Goal: Task Accomplishment & Management: Use online tool/utility

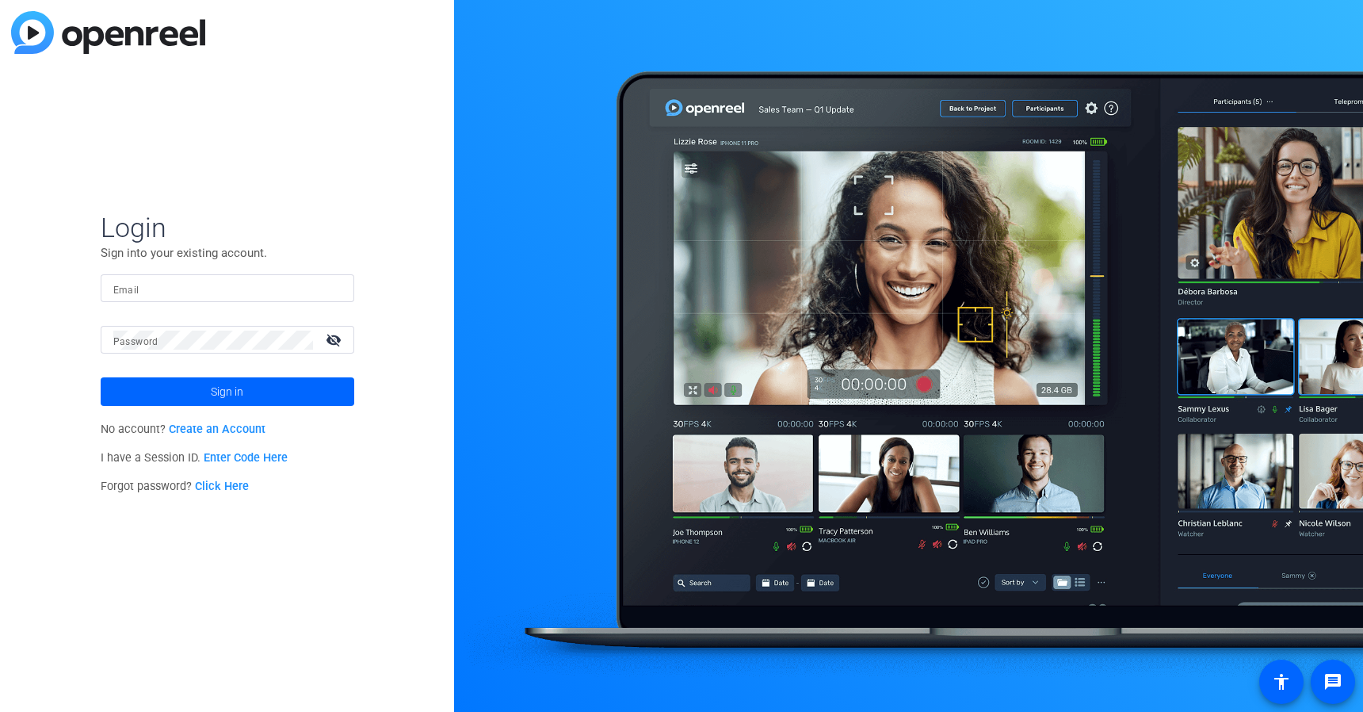
type input "[PERSON_NAME][EMAIL_ADDRESS][PERSON_NAME][DOMAIN_NAME]"
click at [279, 393] on span at bounding box center [228, 392] width 254 height 38
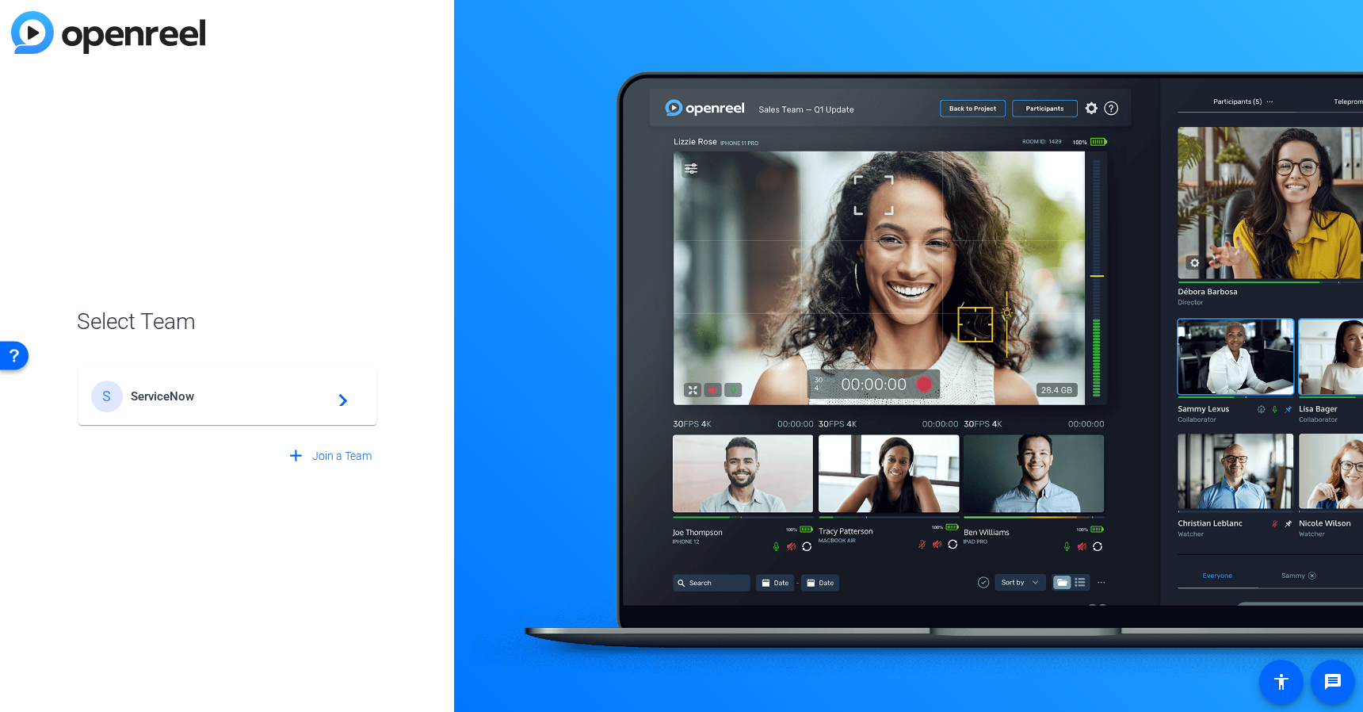
click at [254, 403] on div "S ServiceNow navigate_next" at bounding box center [227, 396] width 273 height 32
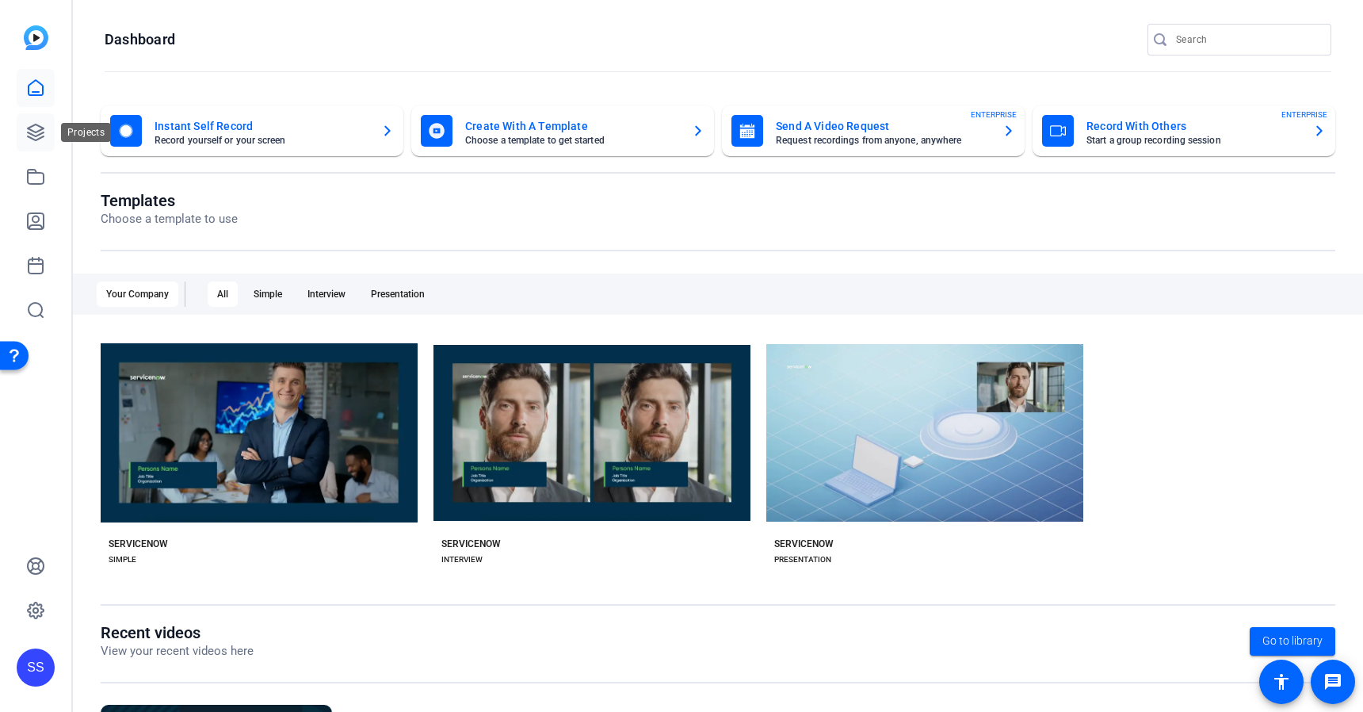
click at [38, 134] on icon at bounding box center [36, 132] width 16 height 16
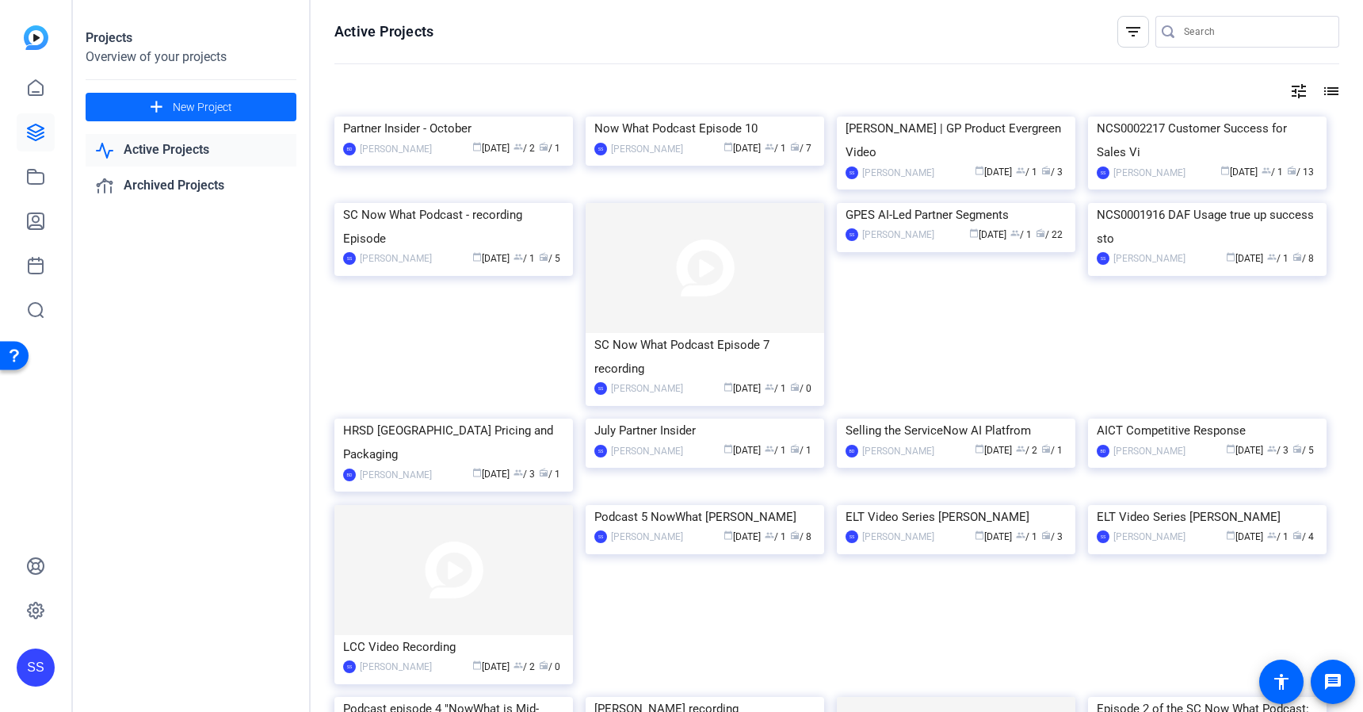
click at [193, 109] on span "New Project" at bounding box center [202, 107] width 59 height 17
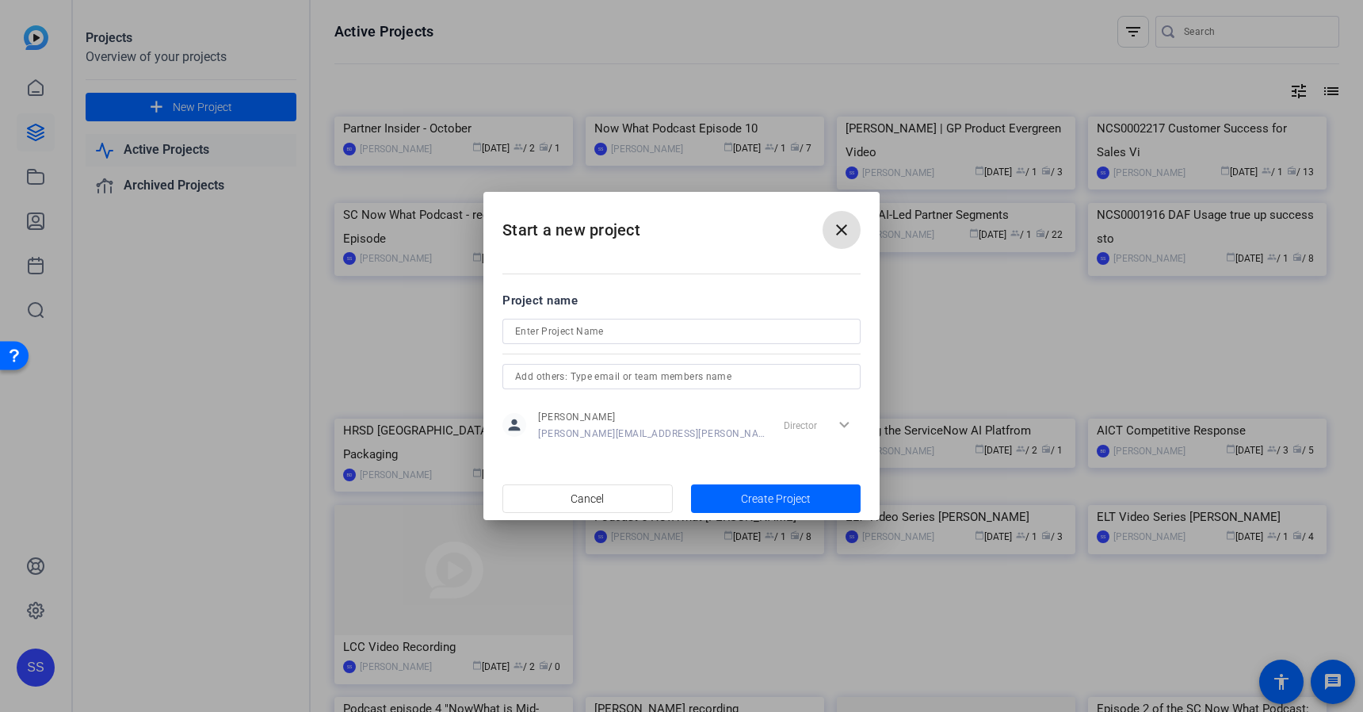
click at [557, 329] on input at bounding box center [681, 331] width 333 height 19
paste input "SC Now What?" Podcast Recording Session Episode 11"
click at [586, 328] on input "SC Now What?" Podcast Recording Session Episode 11" at bounding box center [681, 331] width 333 height 19
type input "SC Now What Podcast Recording Session Episode 11"
click at [755, 499] on span "Create Project" at bounding box center [776, 499] width 70 height 17
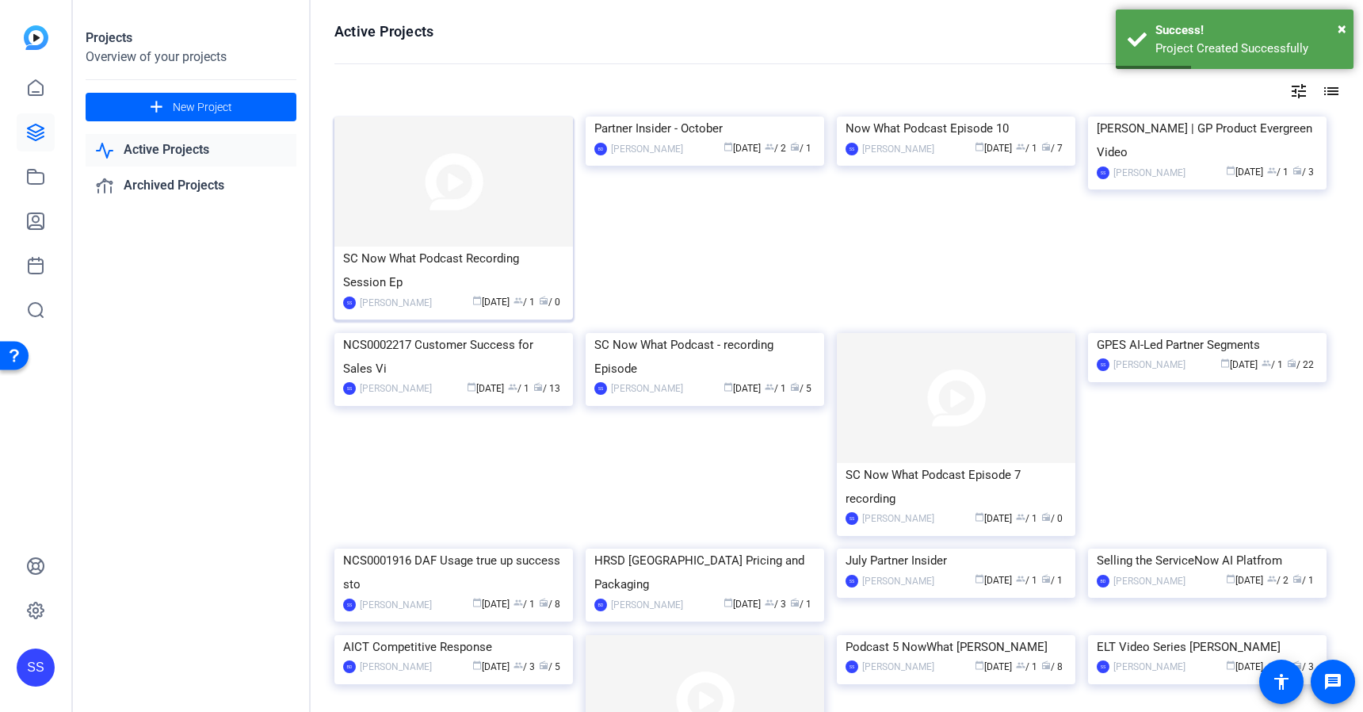
click at [504, 262] on div "SC Now What Podcast Recording Session Ep" at bounding box center [453, 271] width 221 height 48
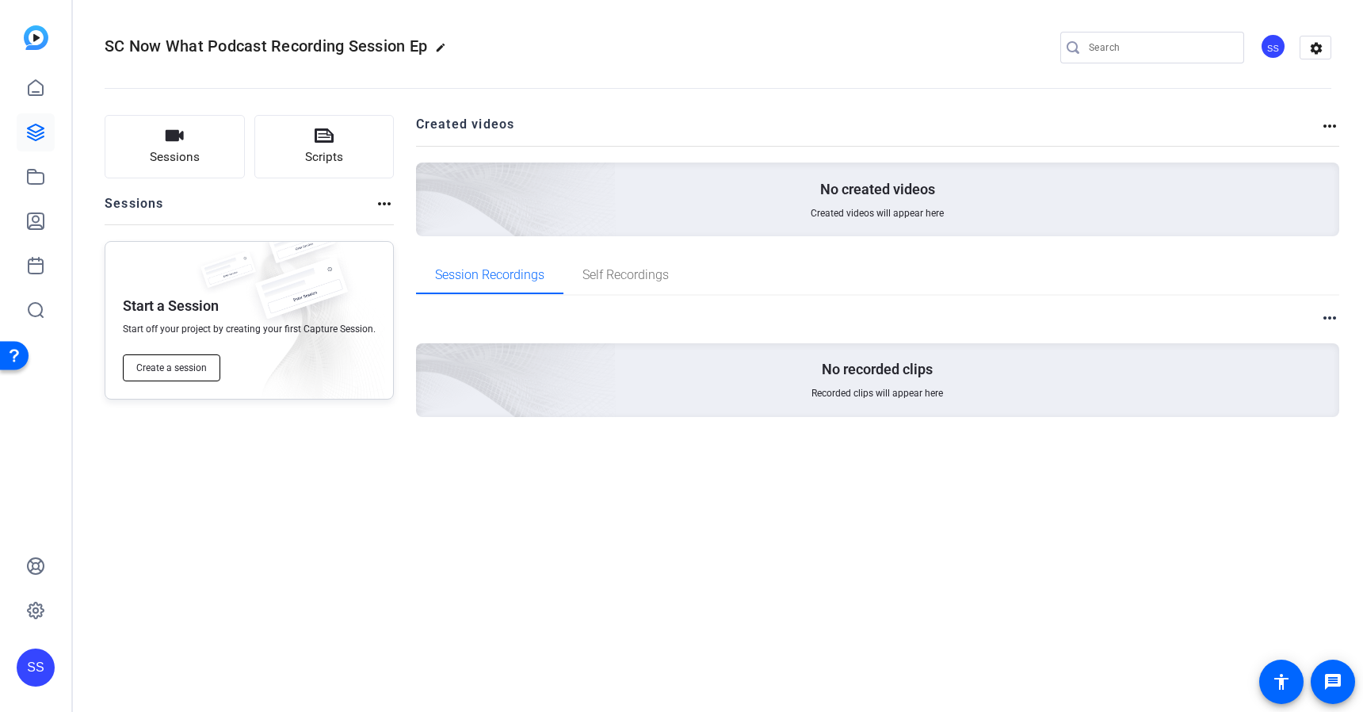
click at [201, 365] on span "Create a session" at bounding box center [171, 367] width 71 height 13
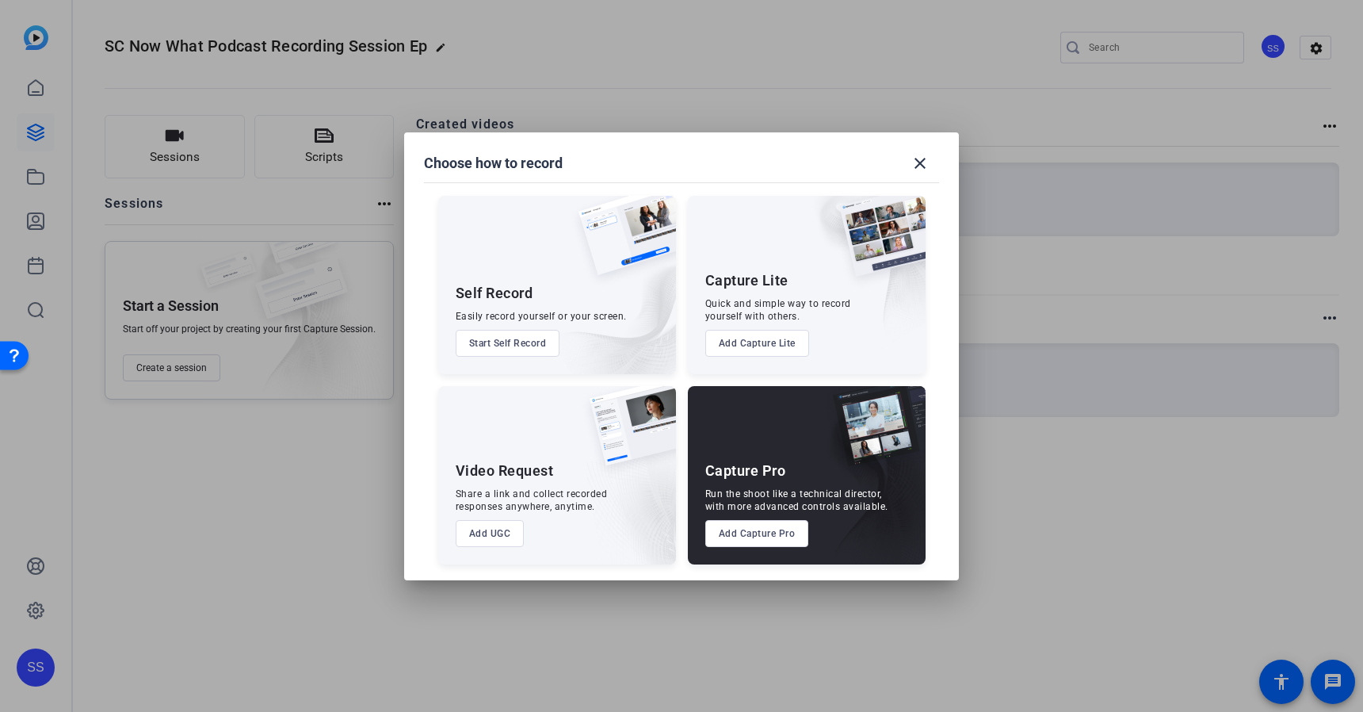
click at [753, 537] on button "Add Capture Pro" at bounding box center [757, 533] width 104 height 27
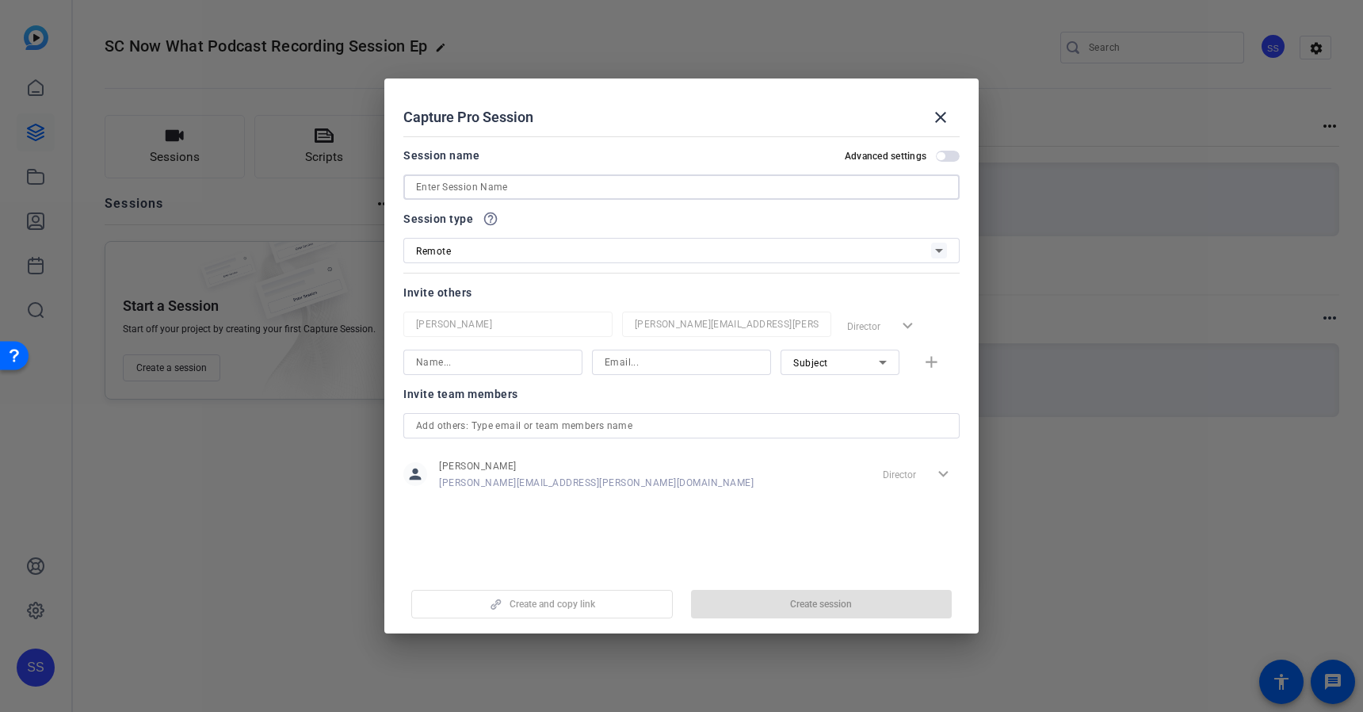
click at [630, 191] on input at bounding box center [681, 187] width 531 height 19
paste input "SC Now What?" Podcast Recording Session Episode 11"
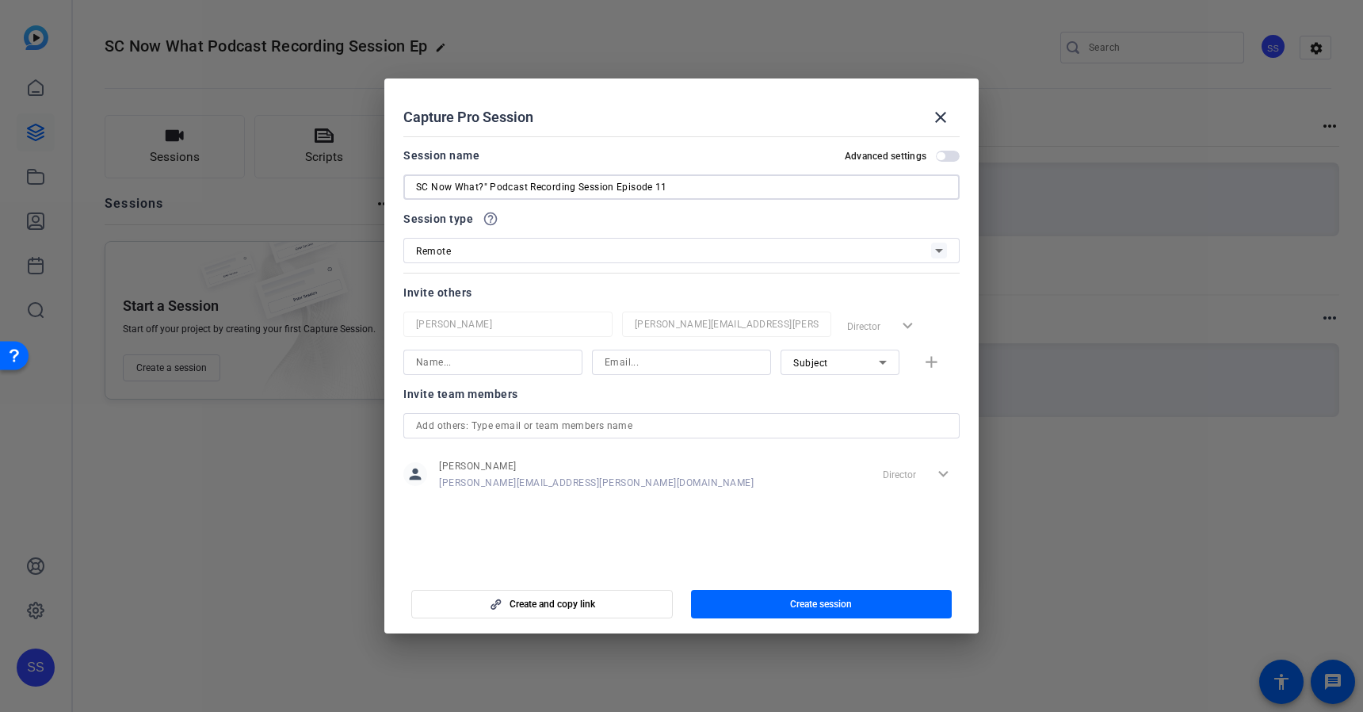
click at [485, 188] on input "SC Now What?" Podcast Recording Session Episode 11" at bounding box center [681, 187] width 531 height 19
type input "SC Now What? Podcast Recording Session Episode 11"
click at [727, 597] on span "button" at bounding box center [822, 604] width 262 height 38
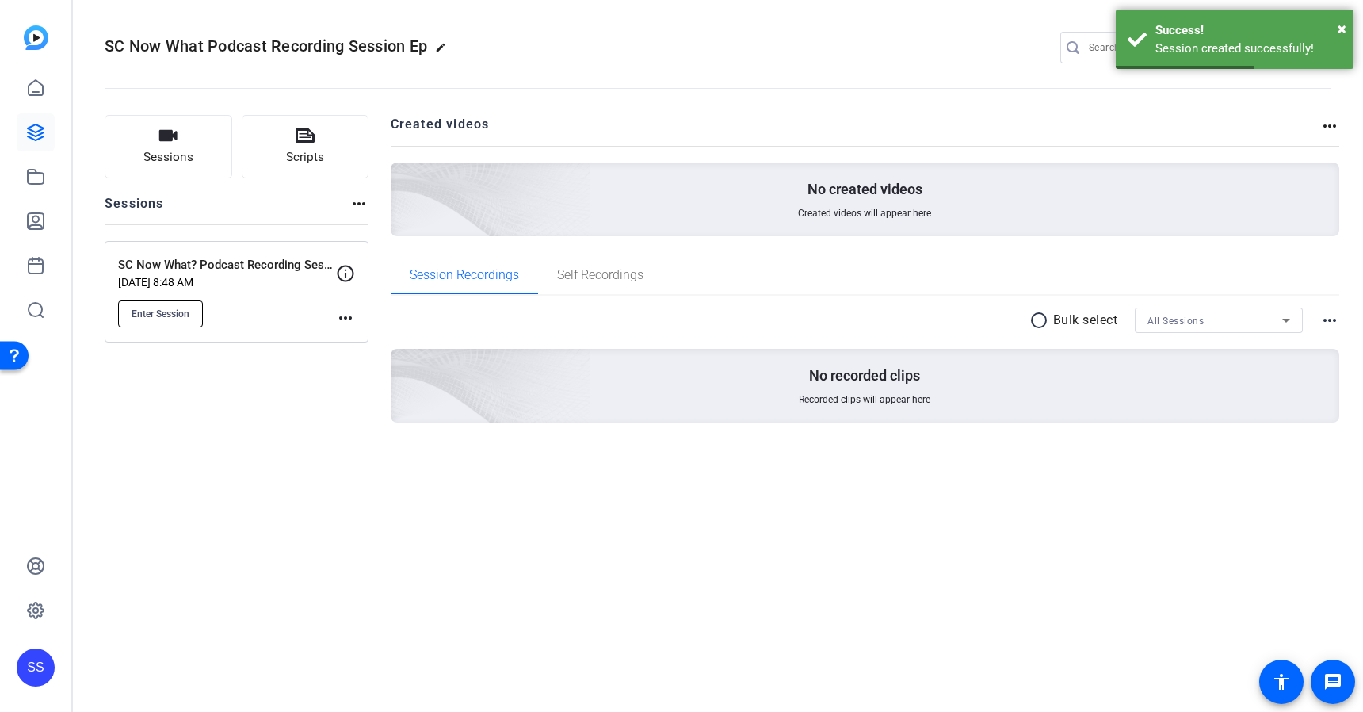
click at [175, 309] on span "Enter Session" at bounding box center [161, 314] width 58 height 13
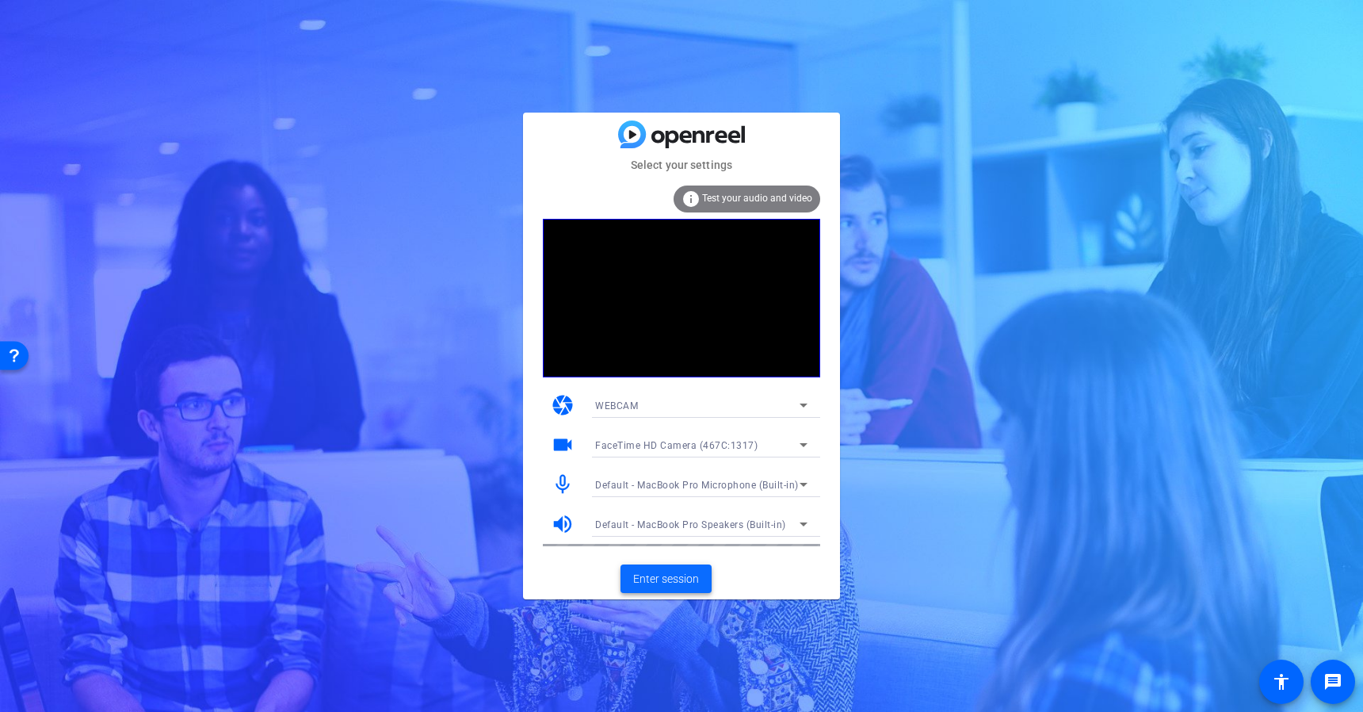
click at [659, 575] on span "Enter session" at bounding box center [666, 579] width 66 height 17
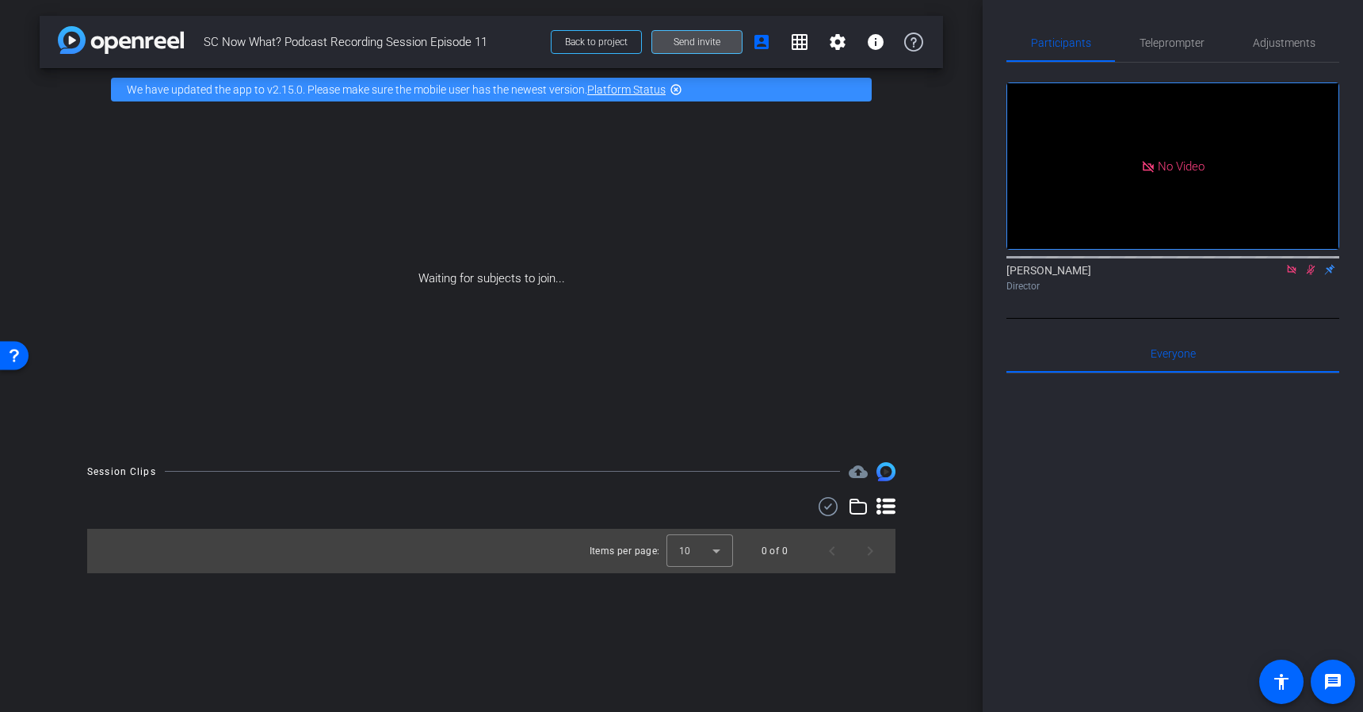
click at [715, 40] on span "Send invite" at bounding box center [697, 42] width 47 height 13
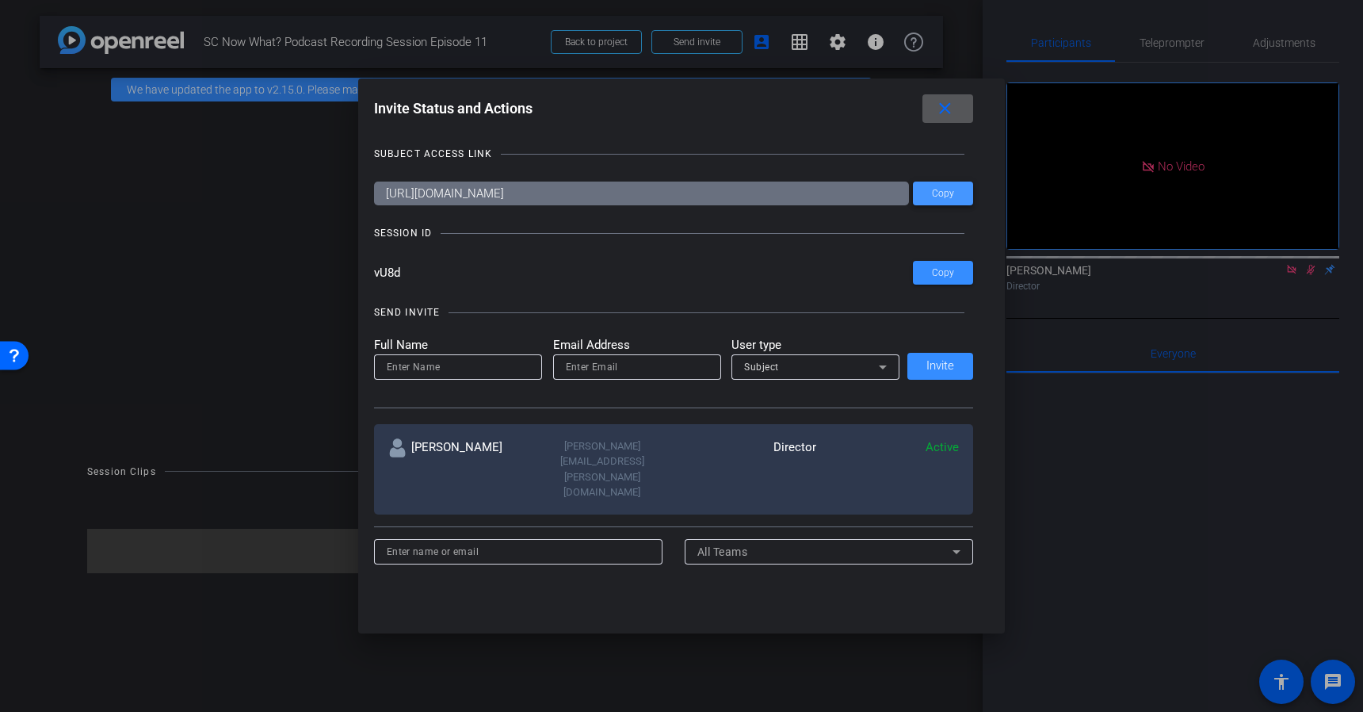
click at [952, 197] on span "Copy" at bounding box center [943, 194] width 22 height 12
click at [952, 105] on mat-icon "close" at bounding box center [945, 109] width 20 height 20
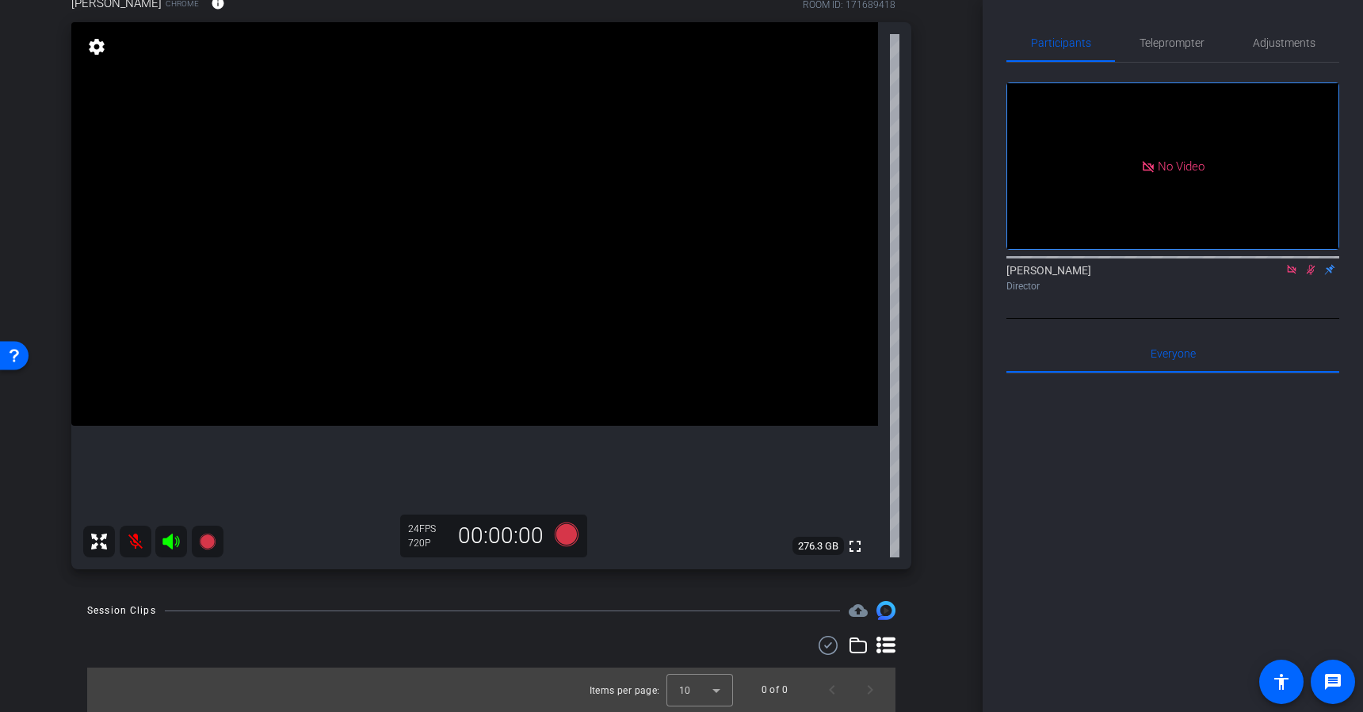
scroll to position [89, 0]
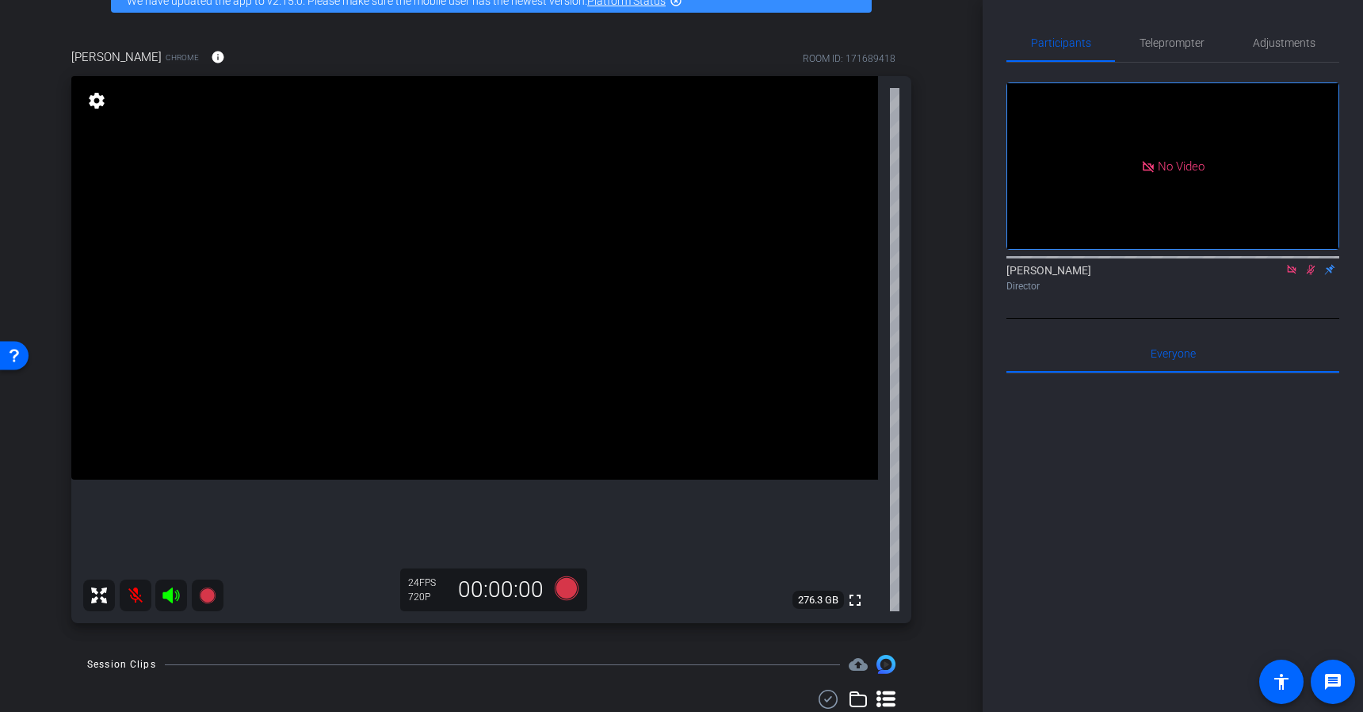
click at [1310, 275] on icon at bounding box center [1311, 270] width 9 height 10
click at [1295, 273] on icon at bounding box center [1291, 269] width 9 height 9
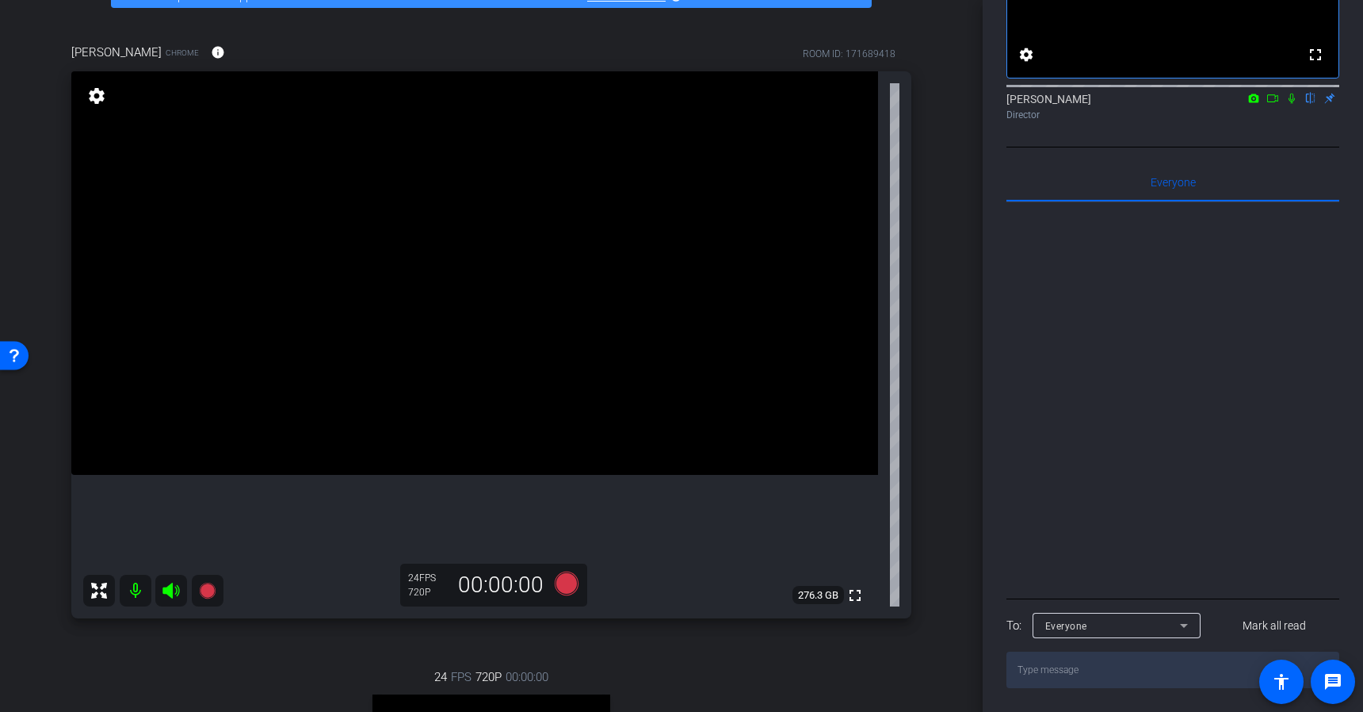
scroll to position [0, 0]
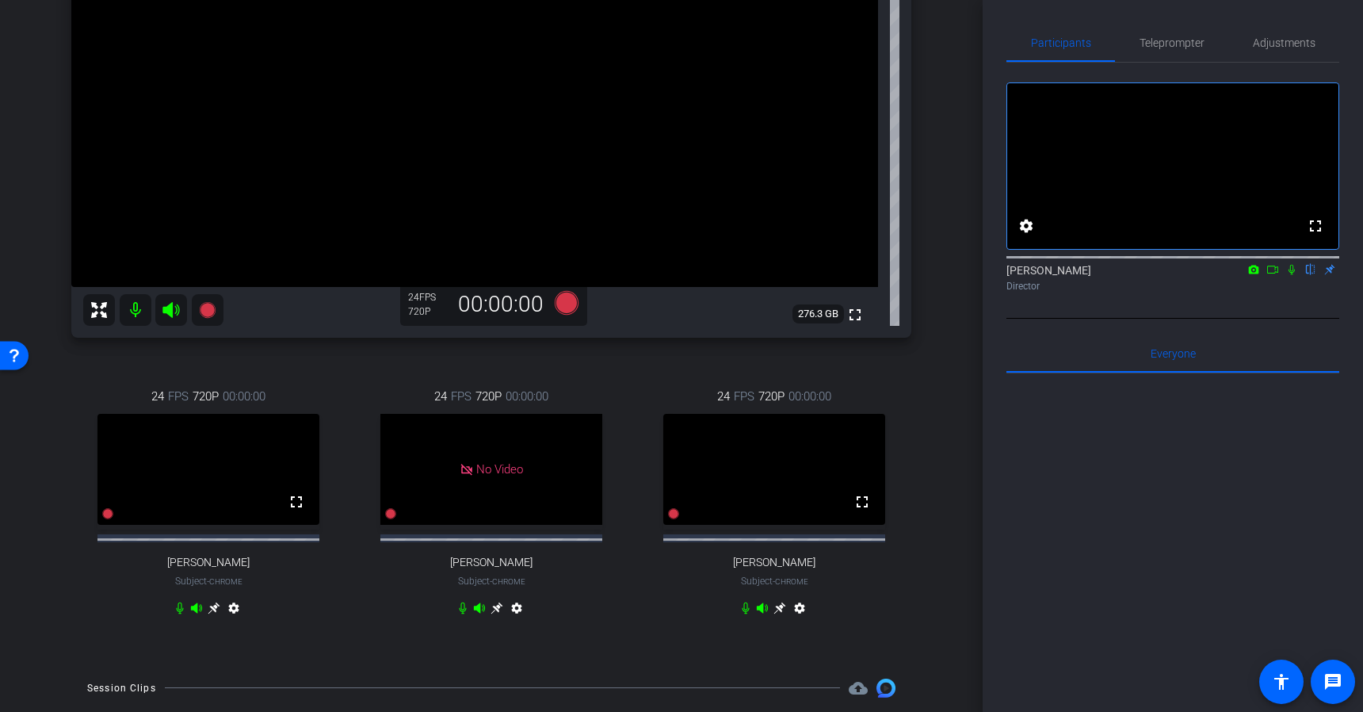
scroll to position [282, 0]
click at [462, 613] on icon at bounding box center [463, 607] width 10 height 12
click at [462, 614] on icon at bounding box center [463, 607] width 13 height 13
click at [1294, 275] on icon at bounding box center [1292, 270] width 6 height 10
click at [1275, 275] on icon at bounding box center [1273, 269] width 13 height 11
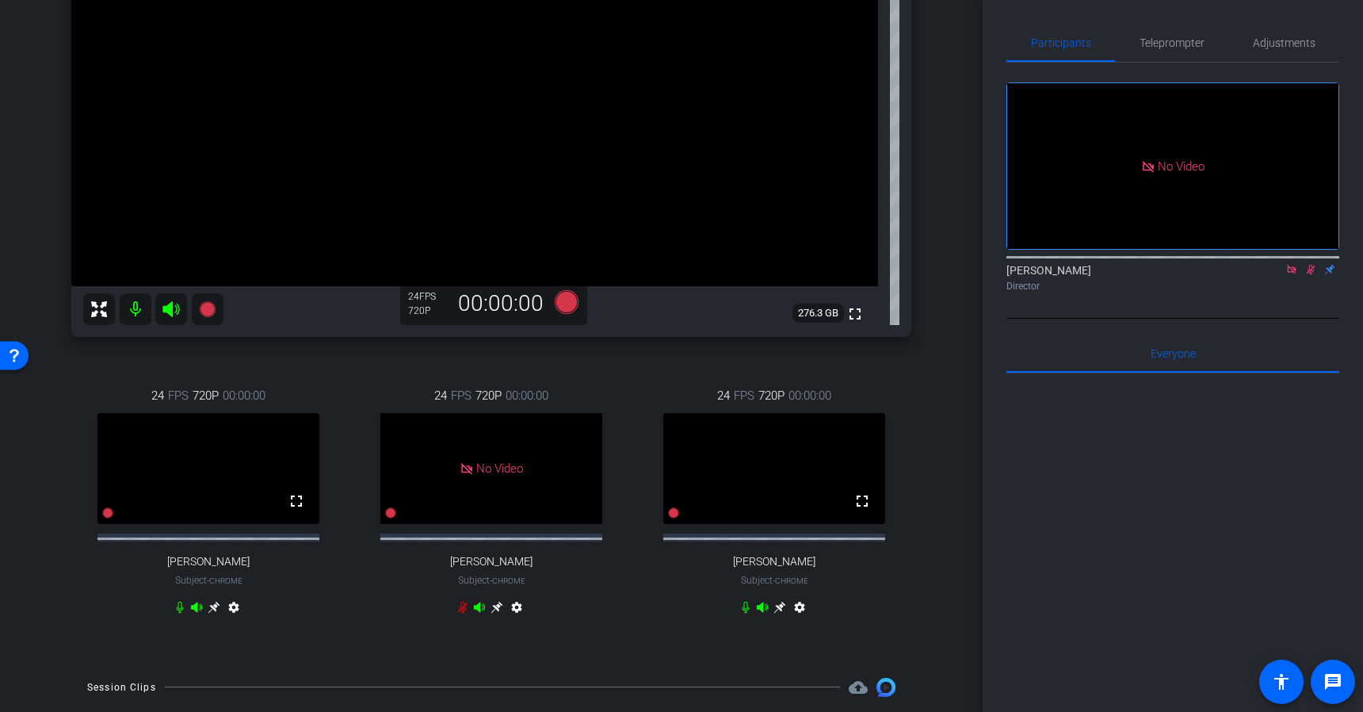
click at [1289, 273] on icon at bounding box center [1291, 269] width 9 height 9
click at [1287, 275] on icon at bounding box center [1292, 269] width 13 height 11
click at [1294, 275] on icon at bounding box center [1292, 270] width 6 height 10
click at [1294, 275] on icon at bounding box center [1292, 270] width 9 height 10
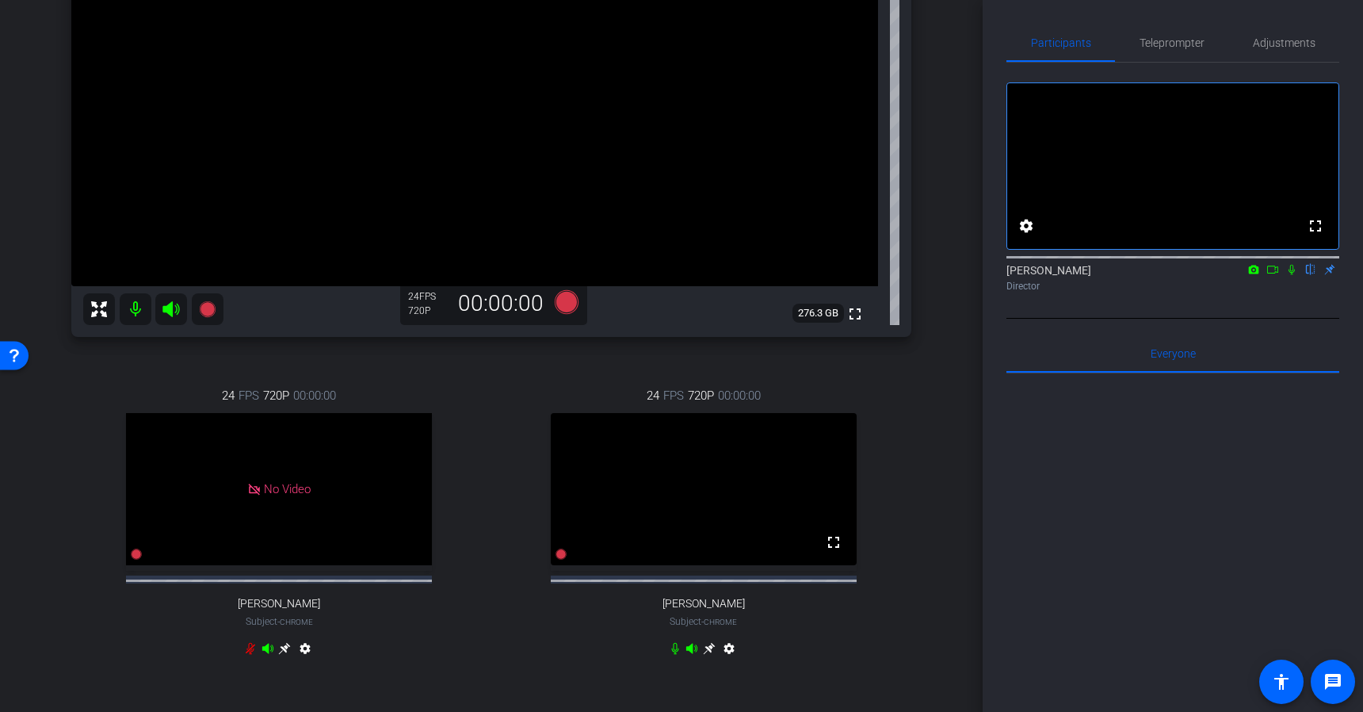
scroll to position [0, 0]
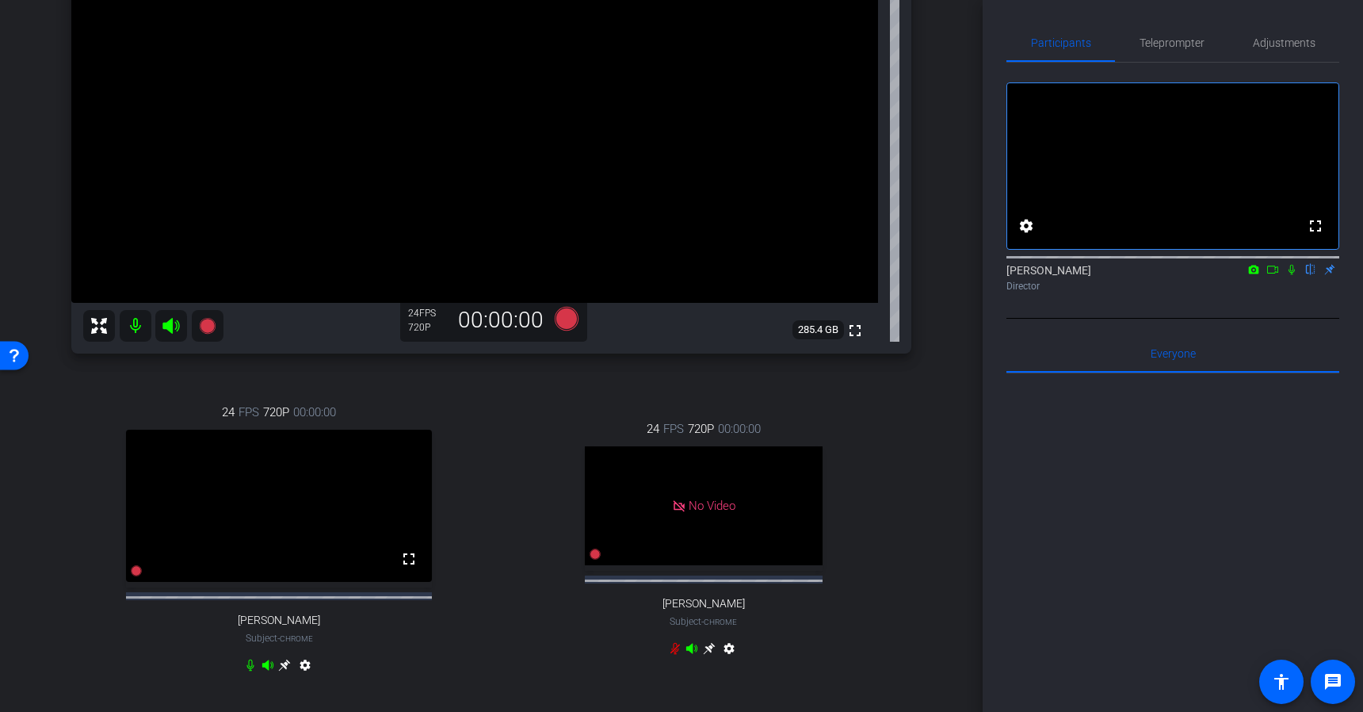
scroll to position [271, 0]
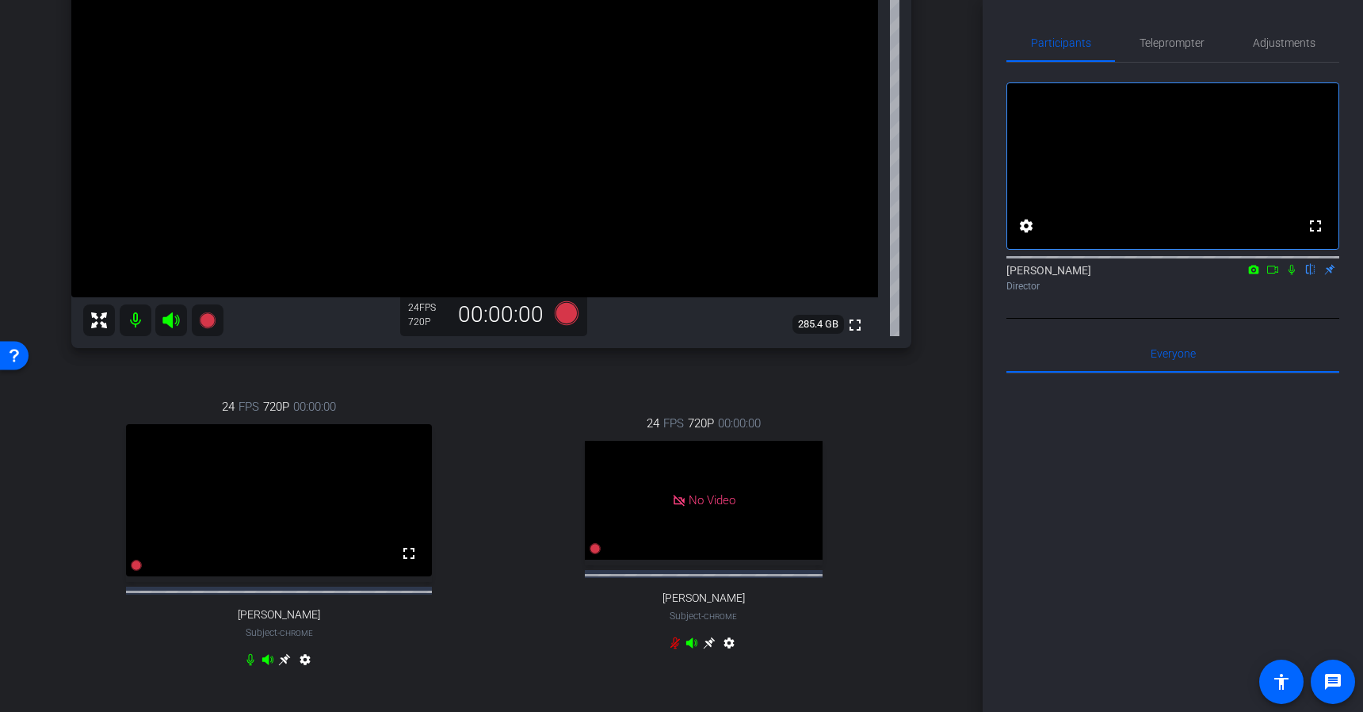
click at [1294, 275] on icon at bounding box center [1292, 270] width 6 height 10
click at [1294, 275] on icon at bounding box center [1292, 270] width 9 height 10
click at [1294, 275] on icon at bounding box center [1292, 270] width 6 height 10
click at [1294, 275] on icon at bounding box center [1292, 270] width 9 height 10
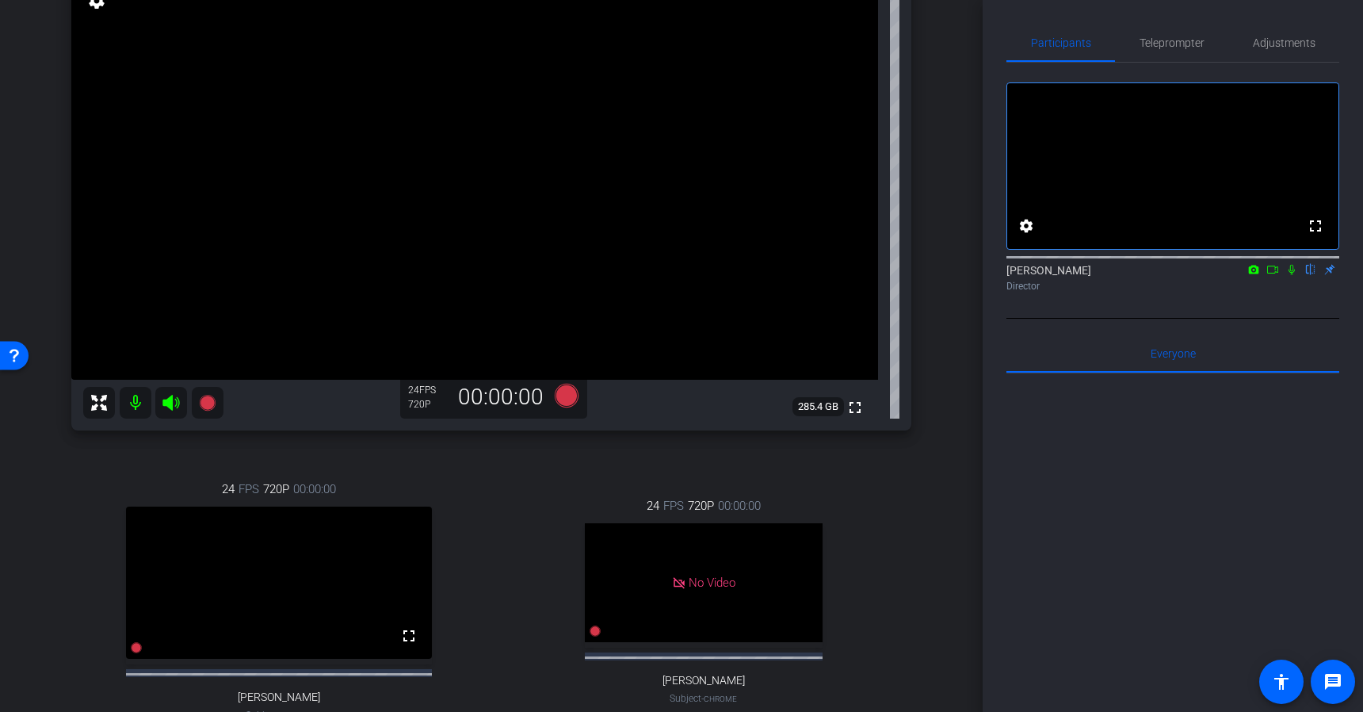
scroll to position [163, 0]
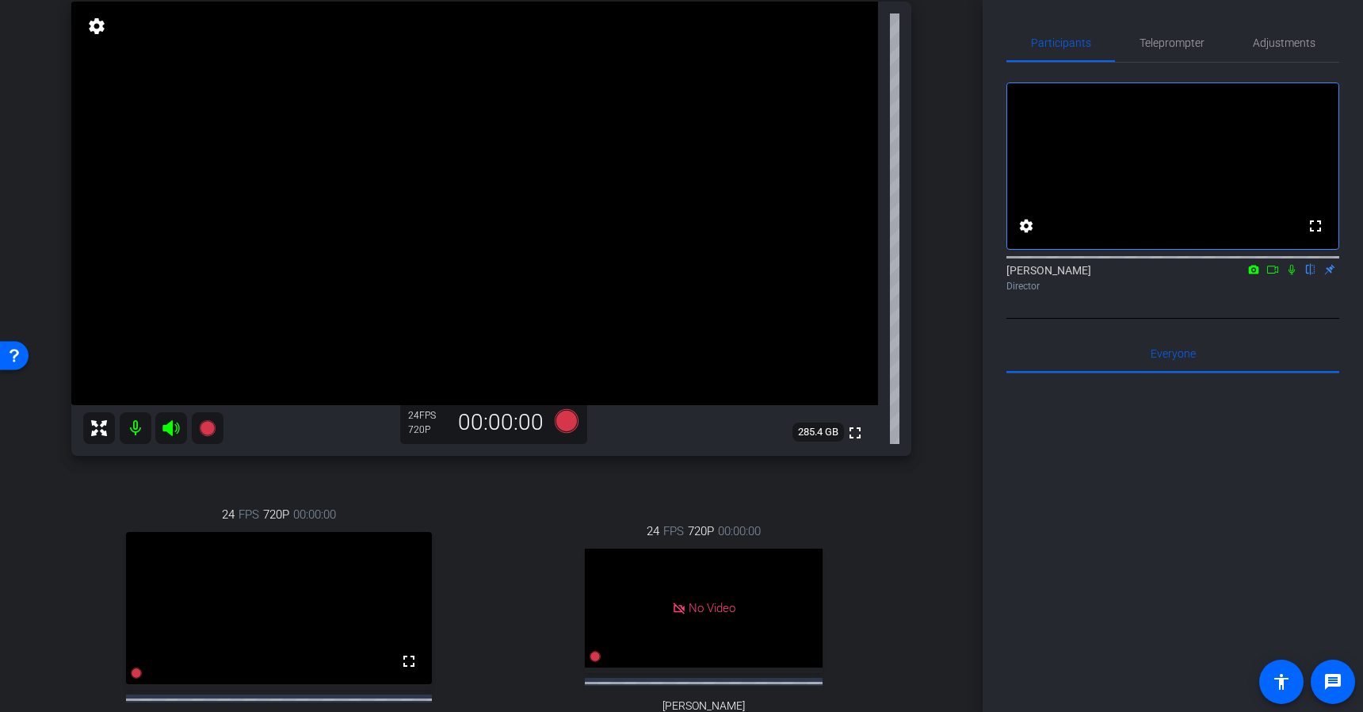
click at [1290, 275] on icon at bounding box center [1292, 269] width 13 height 11
click at [568, 423] on icon at bounding box center [567, 420] width 24 height 24
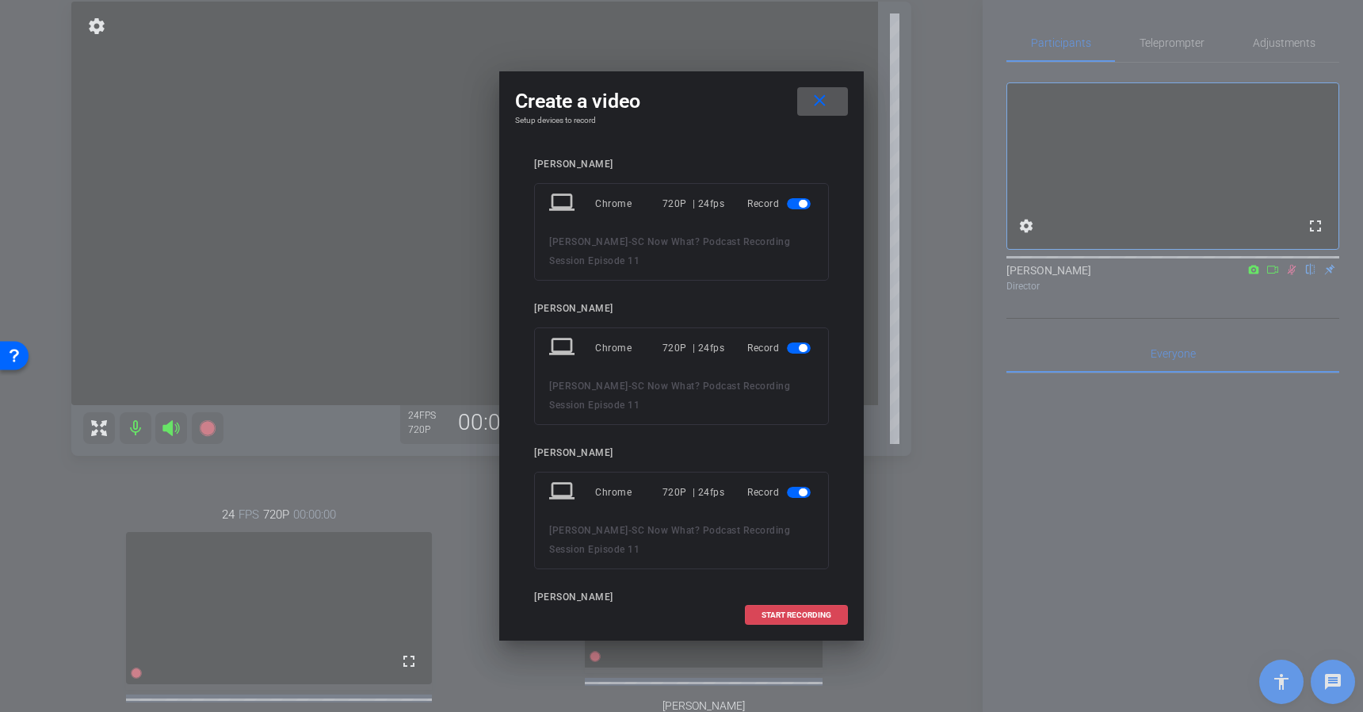
click at [785, 619] on span "START RECORDING" at bounding box center [797, 615] width 70 height 8
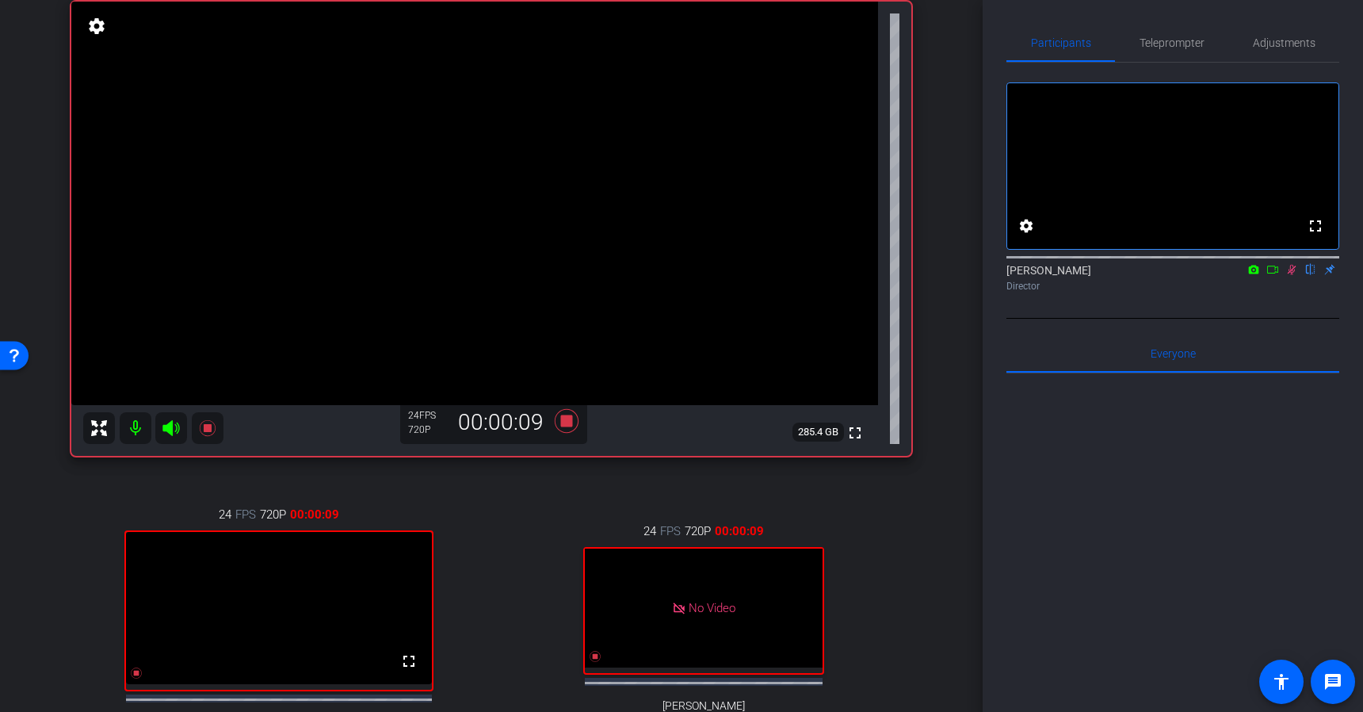
click at [1279, 275] on icon at bounding box center [1273, 269] width 13 height 11
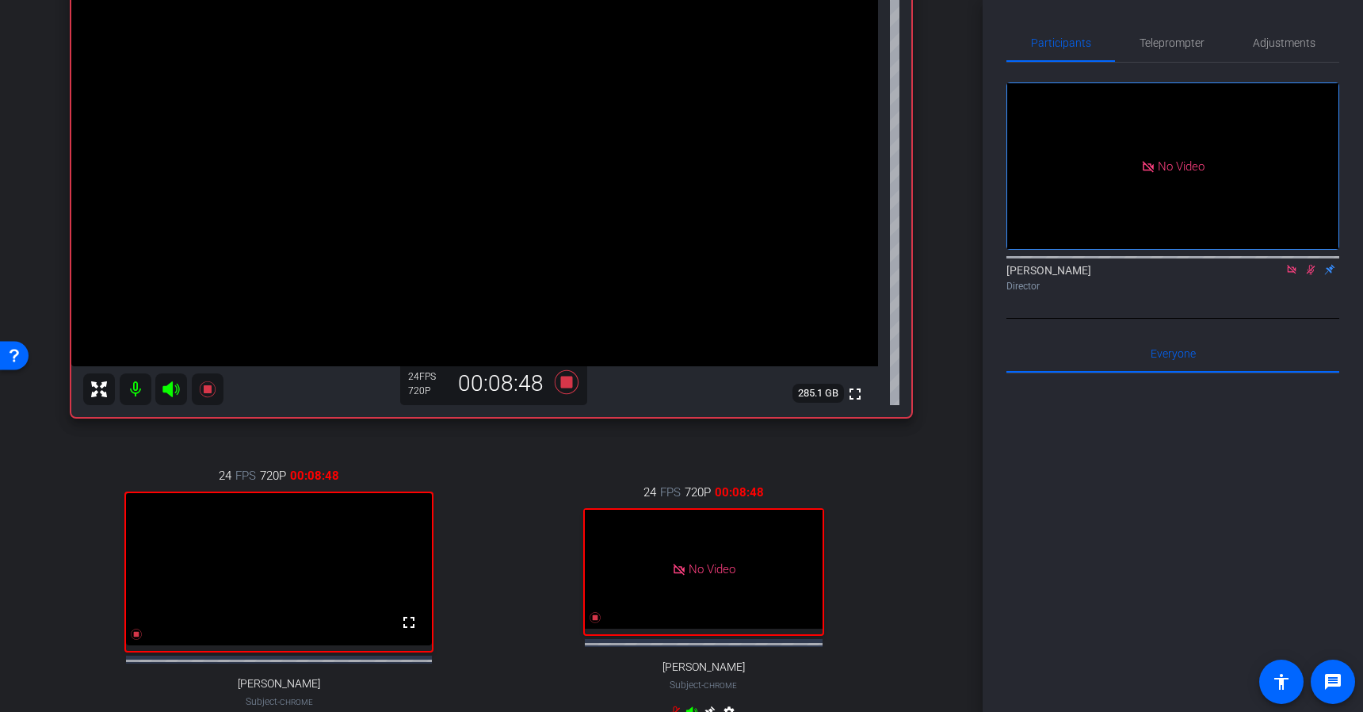
scroll to position [198, 0]
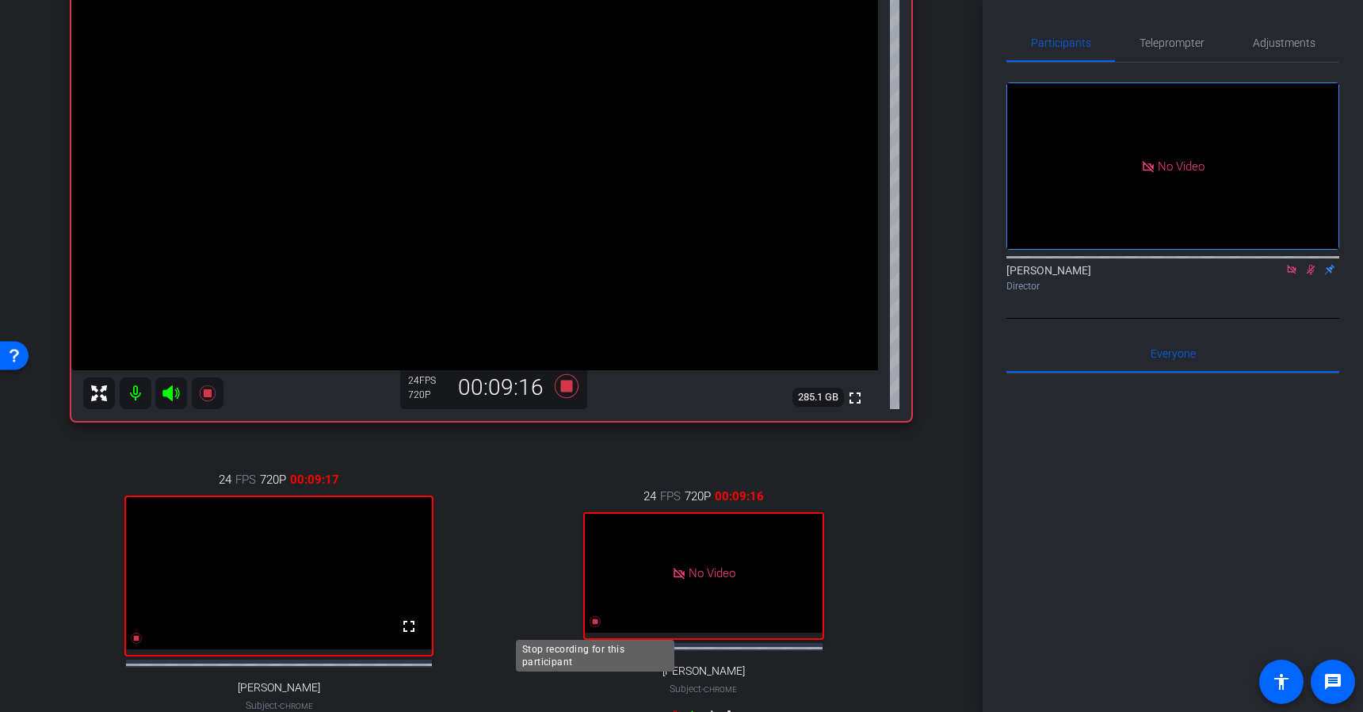
click at [592, 627] on icon at bounding box center [595, 621] width 11 height 11
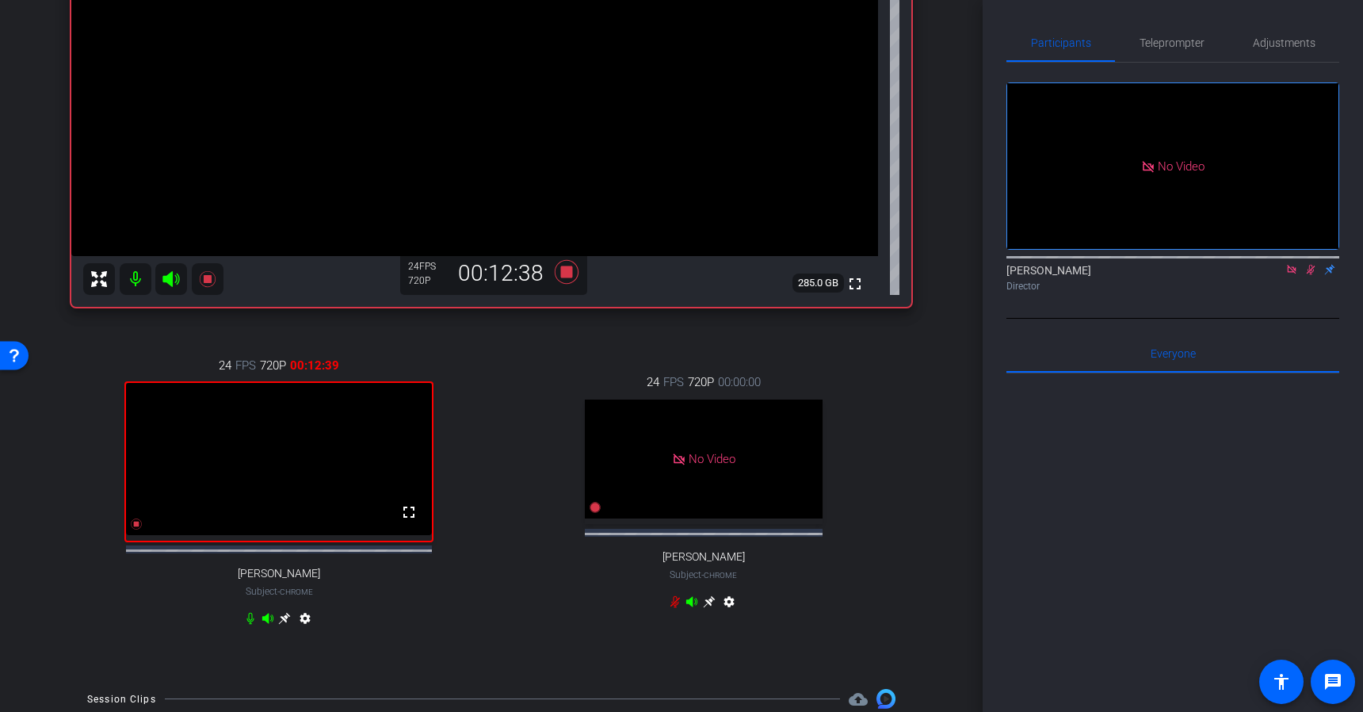
scroll to position [315, 0]
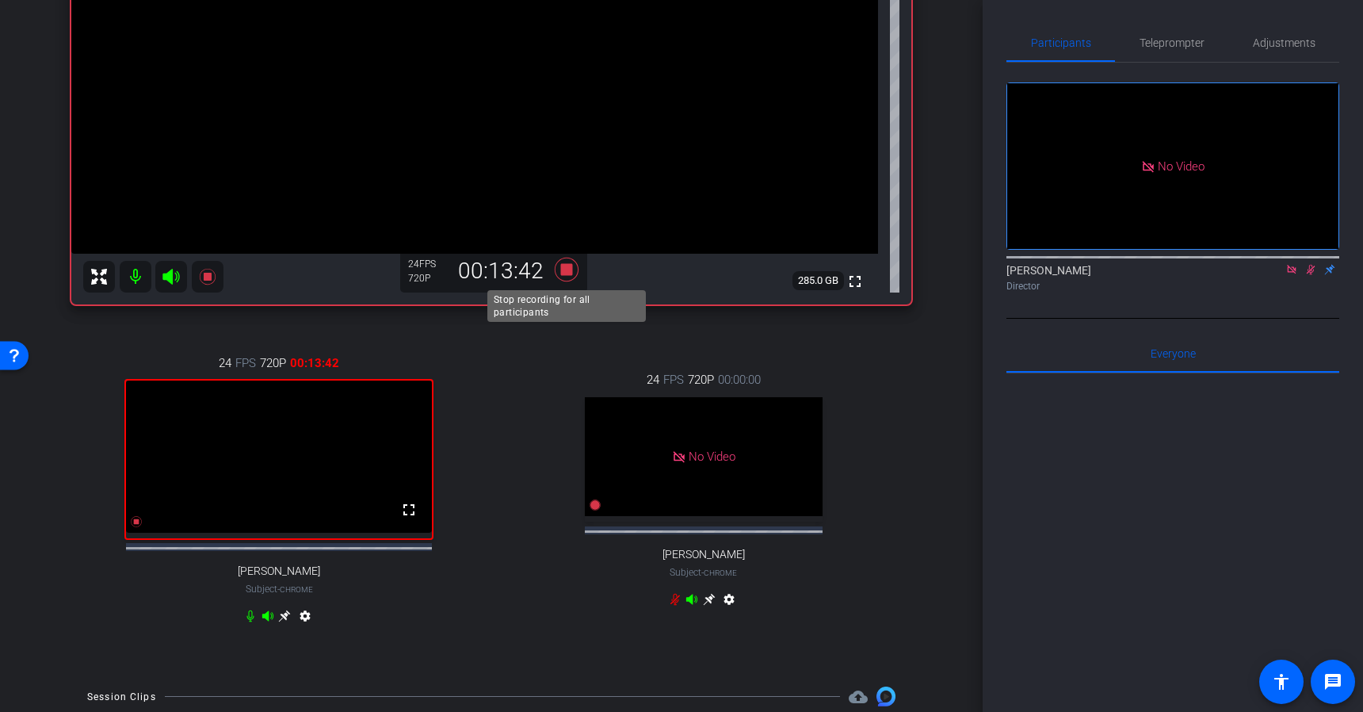
click at [568, 273] on icon at bounding box center [567, 269] width 24 height 24
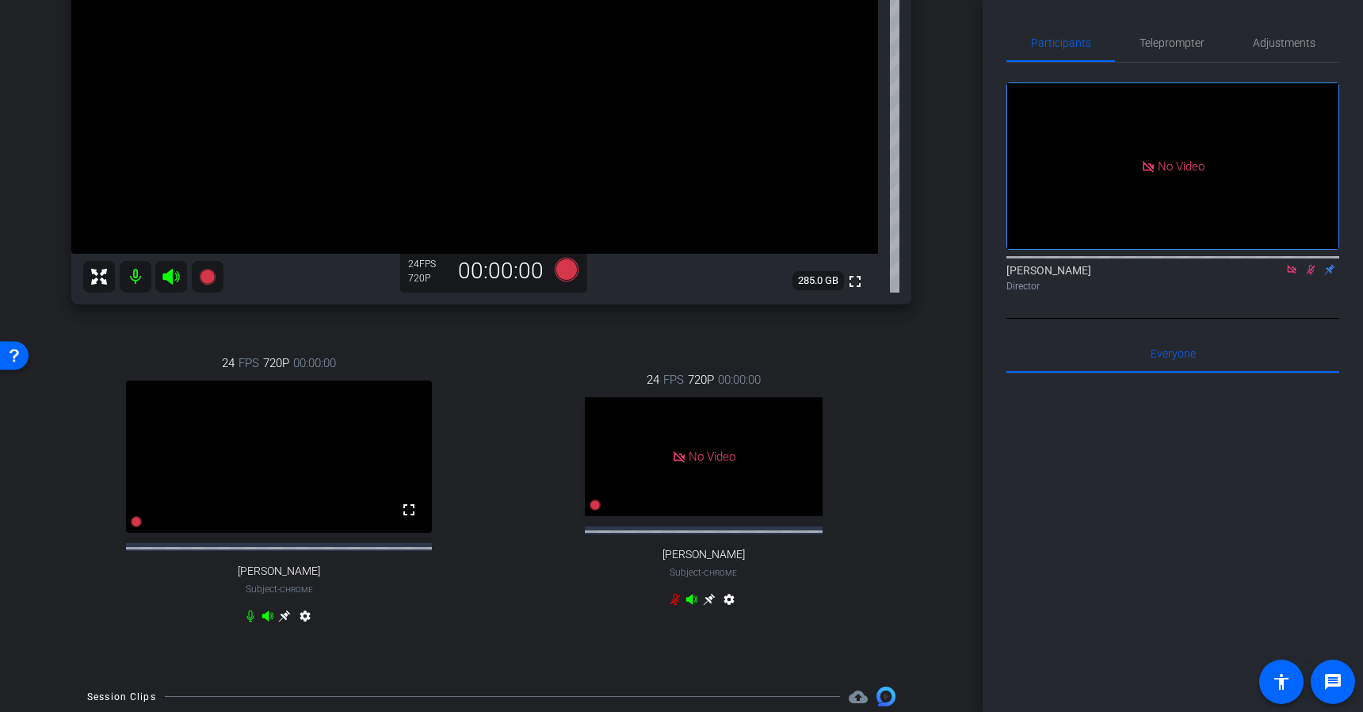
click at [1308, 275] on icon at bounding box center [1311, 269] width 13 height 11
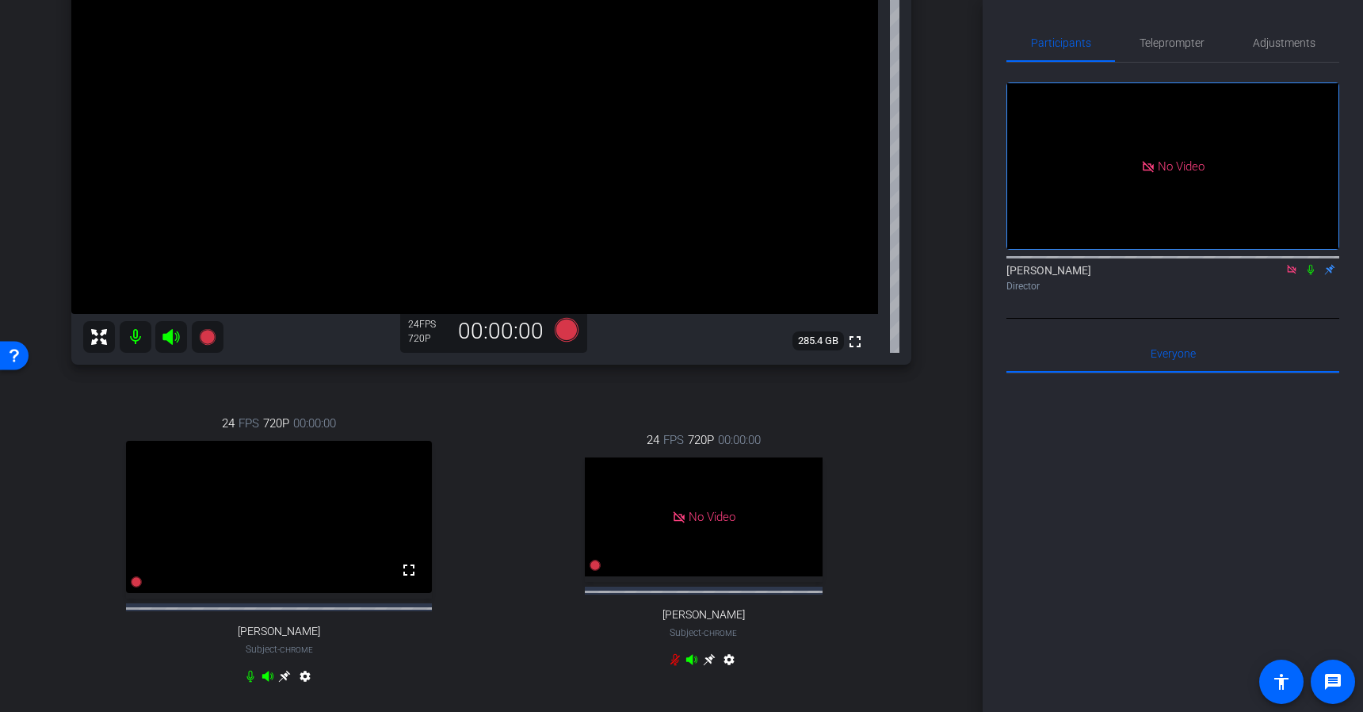
scroll to position [242, 0]
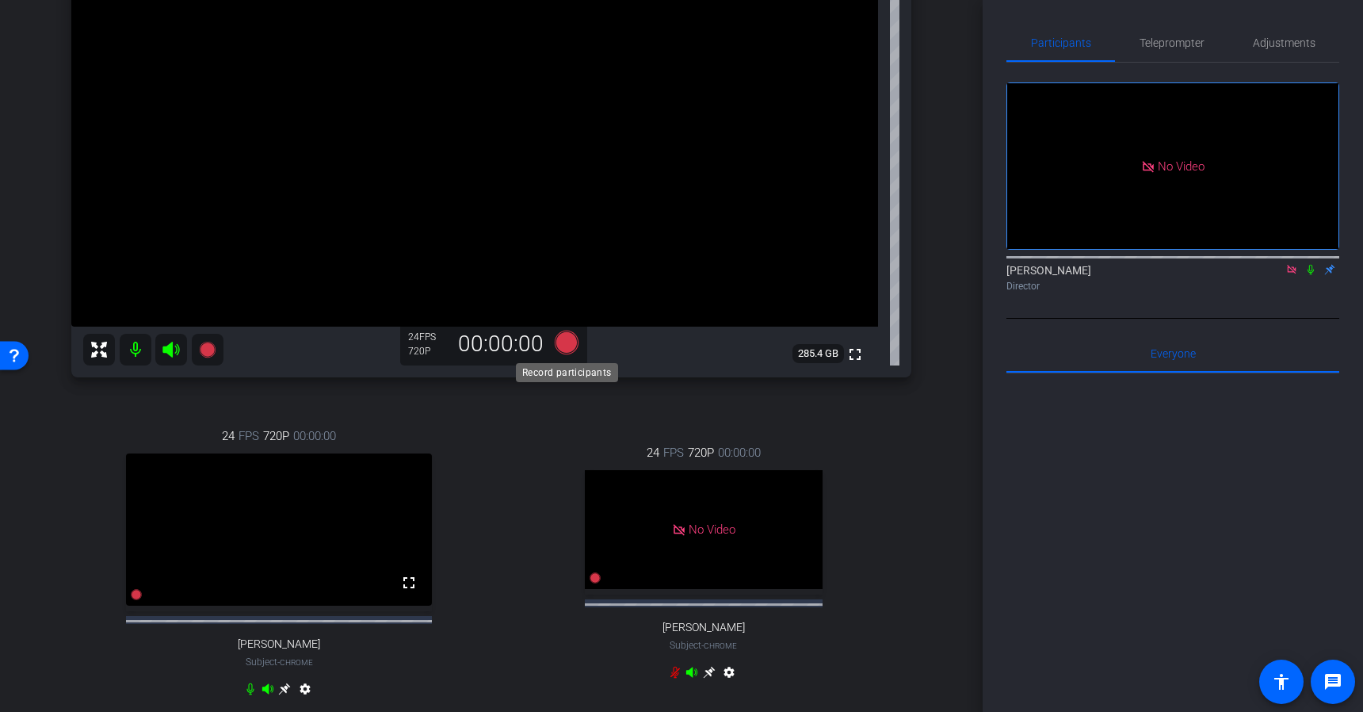
click at [573, 348] on icon at bounding box center [567, 342] width 24 height 24
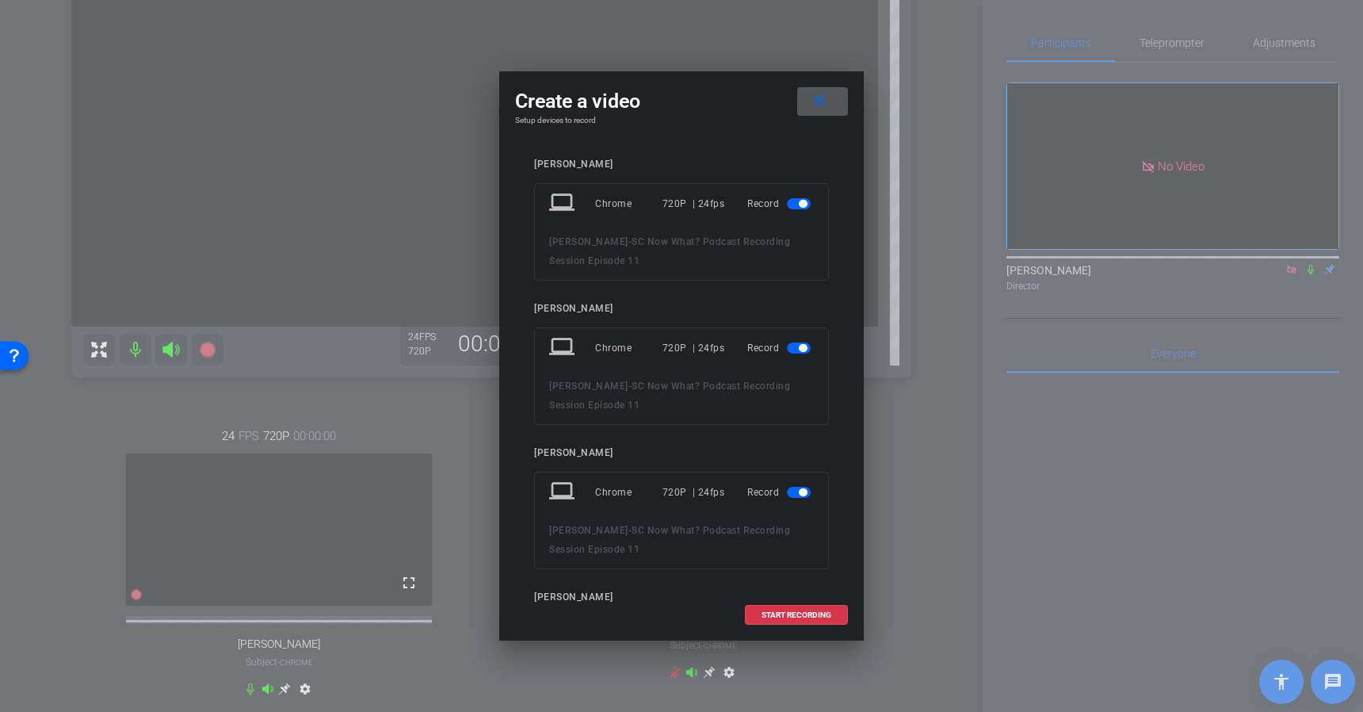
click at [802, 496] on span "button" at bounding box center [799, 492] width 24 height 11
click at [810, 618] on span "START RECORDING" at bounding box center [797, 615] width 70 height 8
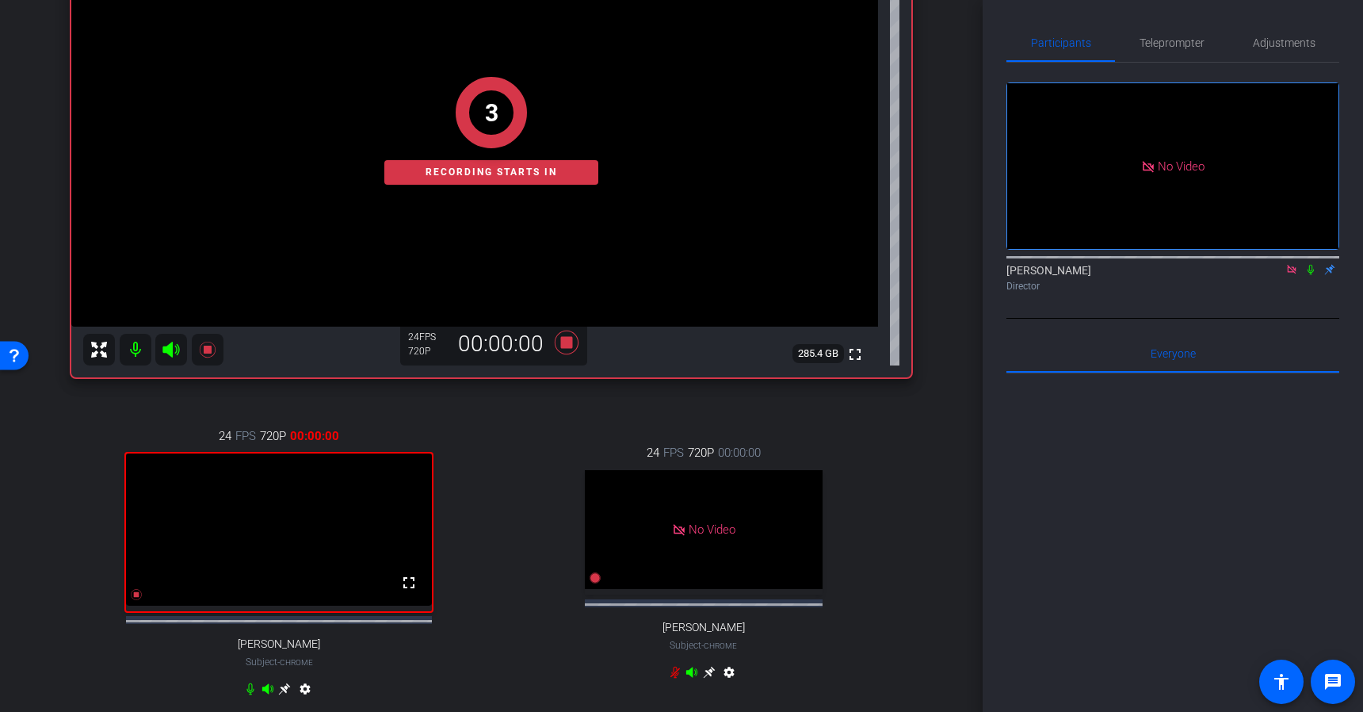
click at [1313, 275] on icon at bounding box center [1311, 269] width 13 height 11
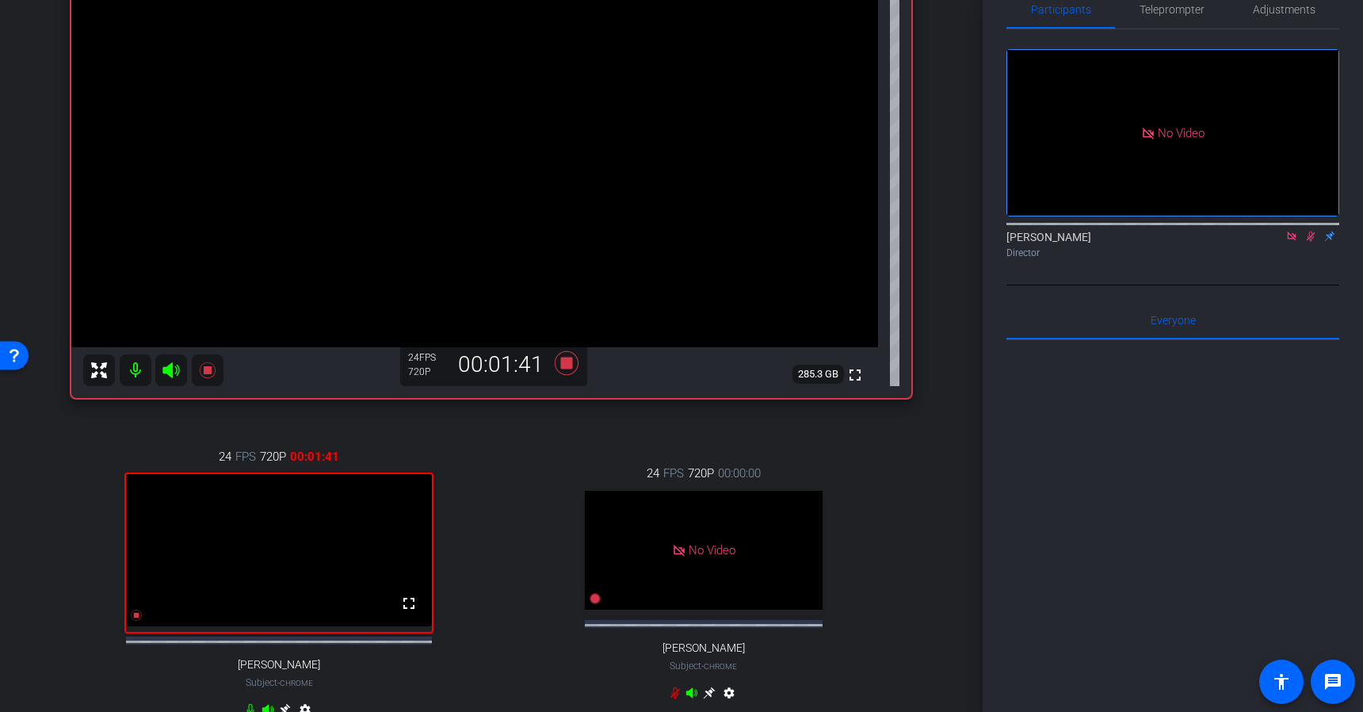
scroll to position [39, 0]
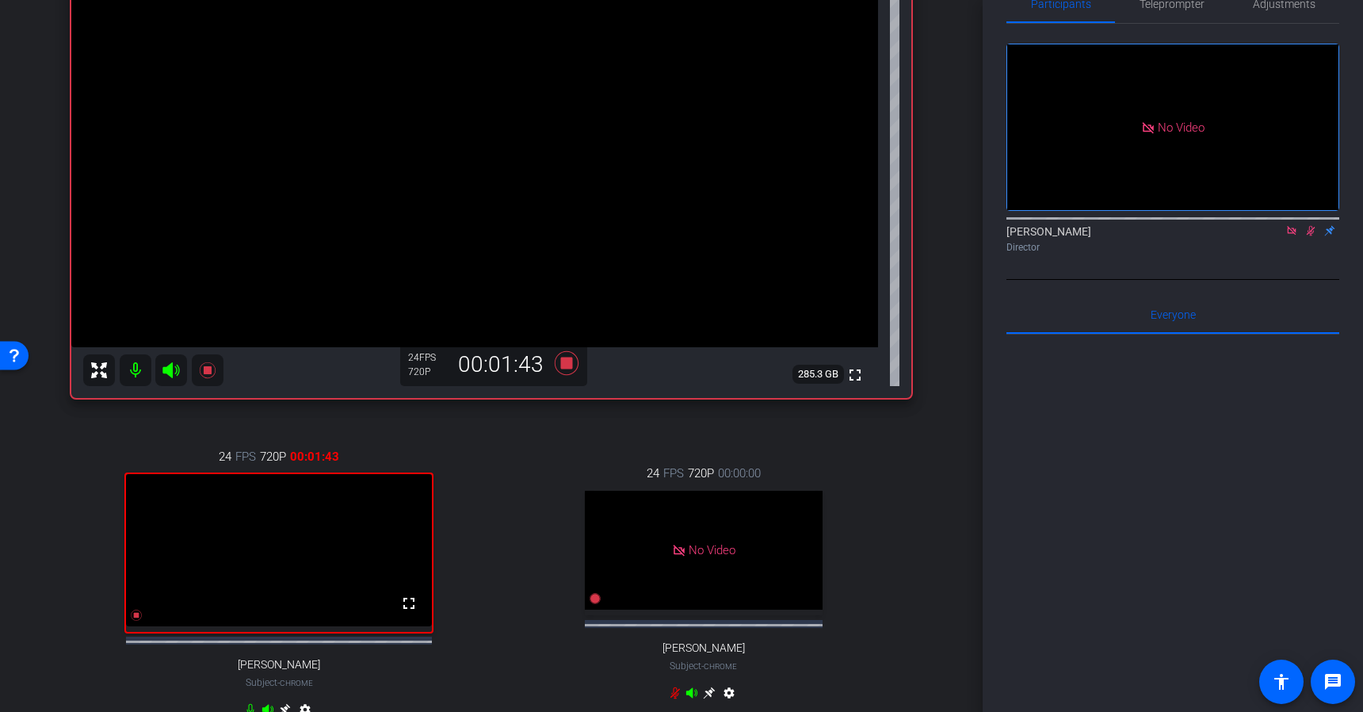
drag, startPoint x: 1359, startPoint y: 456, endPoint x: 1348, endPoint y: 486, distance: 32.4
click at [1348, 486] on div "Participants Teleprompter Adjustments No Video [PERSON_NAME] Director Everyone …" at bounding box center [1173, 356] width 380 height 712
click at [1311, 236] on icon at bounding box center [1311, 230] width 13 height 11
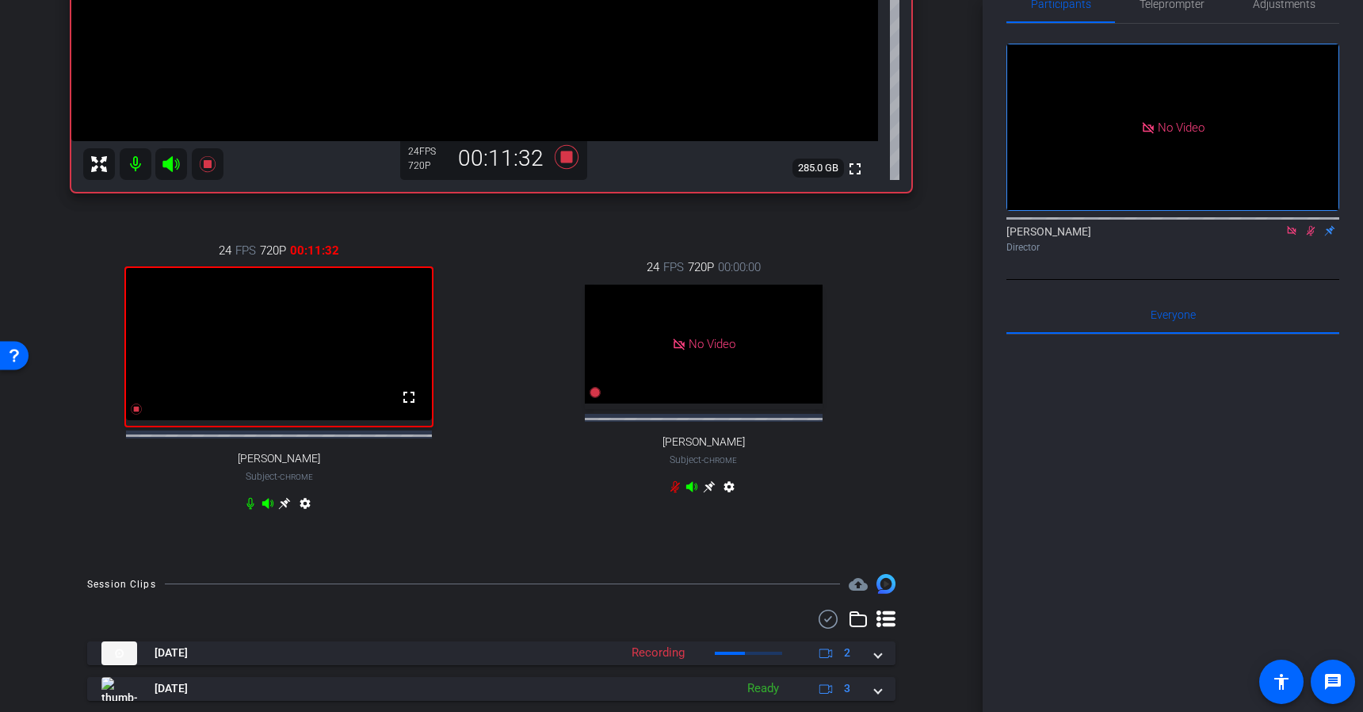
scroll to position [484, 0]
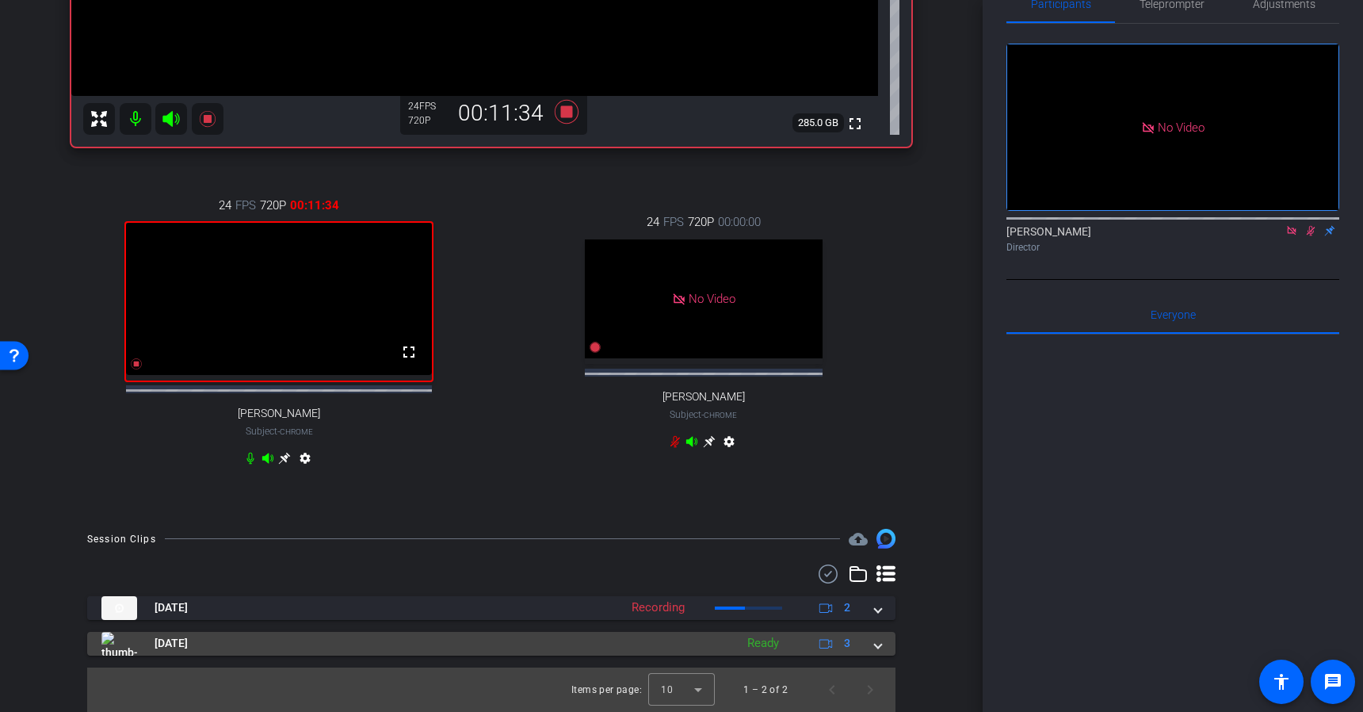
click at [885, 647] on mat-expansion-panel-header "[DATE] Ready 3" at bounding box center [491, 644] width 809 height 24
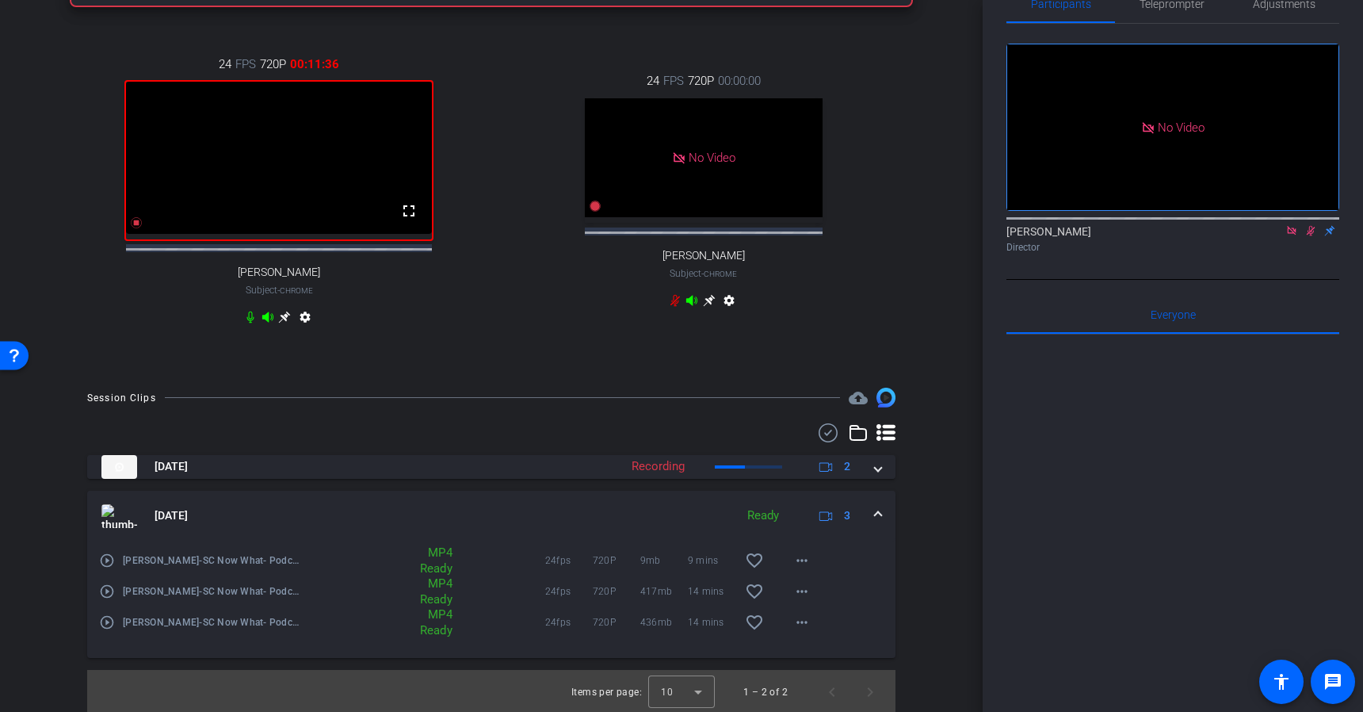
scroll to position [615, 0]
click at [878, 522] on span at bounding box center [878, 514] width 6 height 17
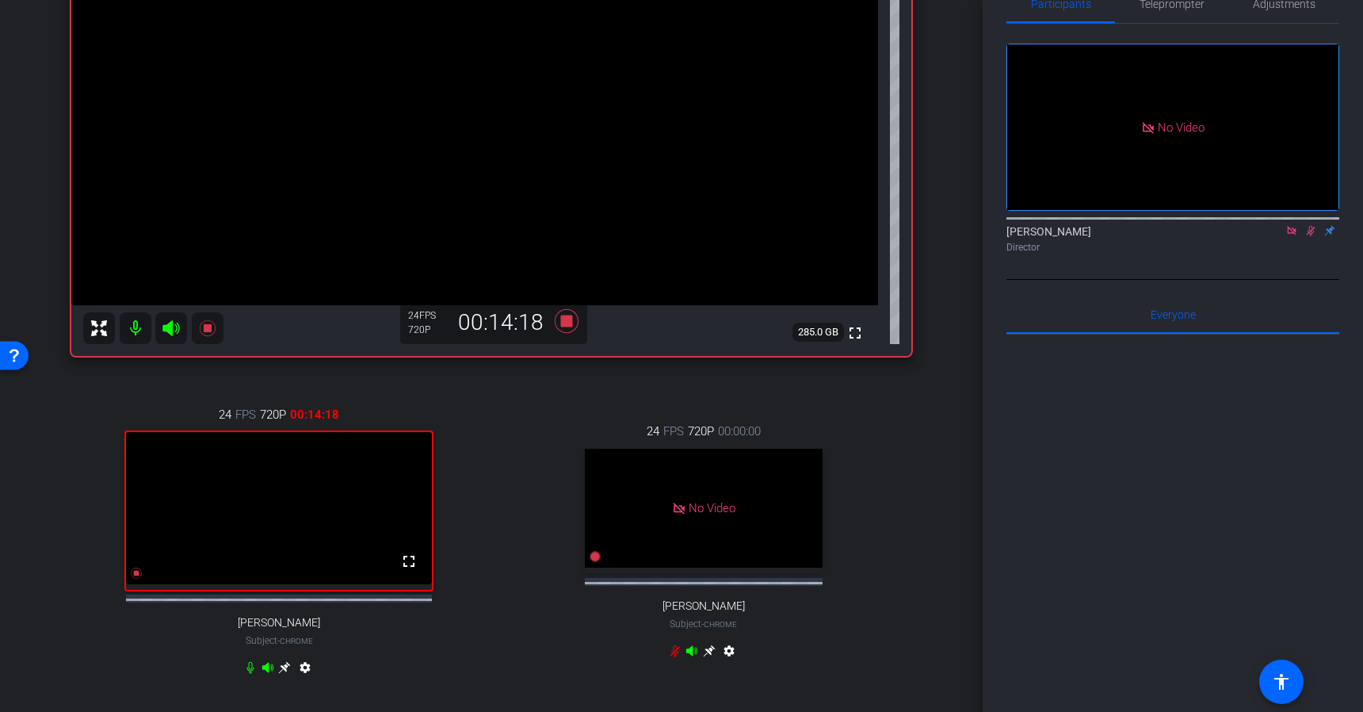
scroll to position [0, 0]
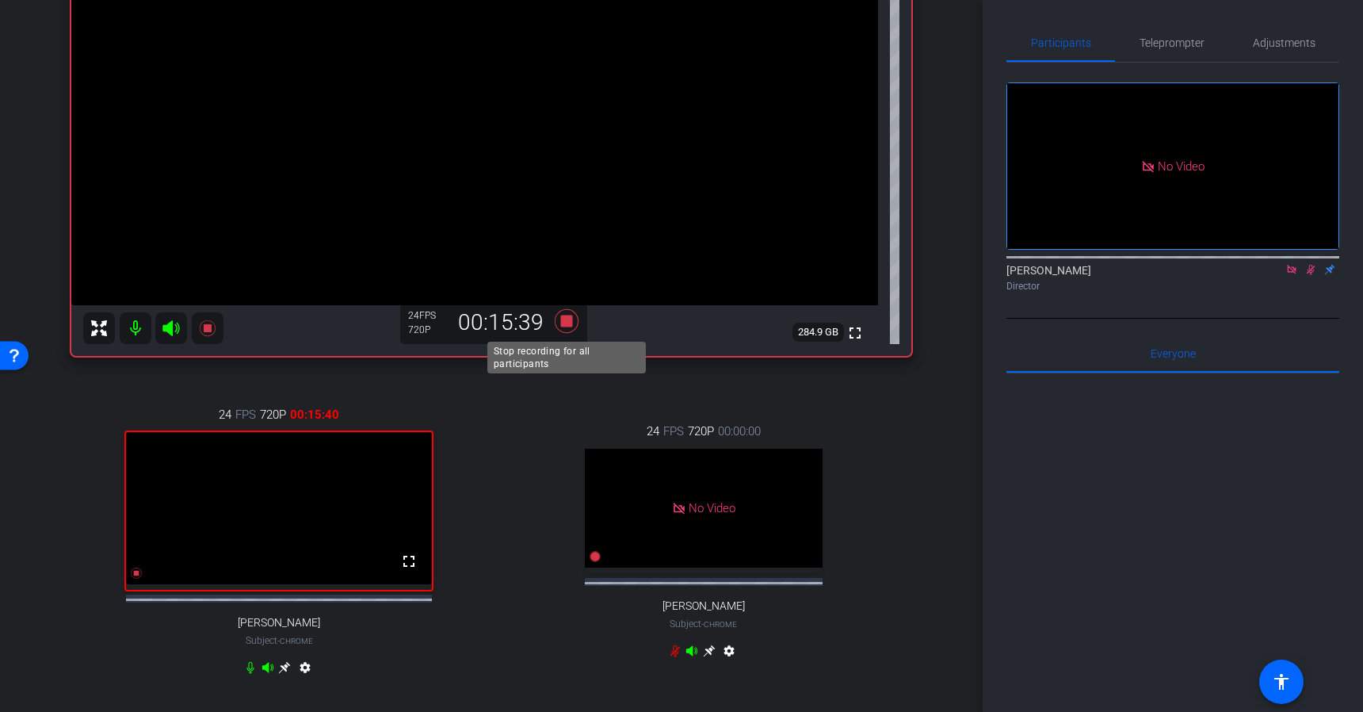
click at [568, 321] on icon at bounding box center [567, 320] width 24 height 24
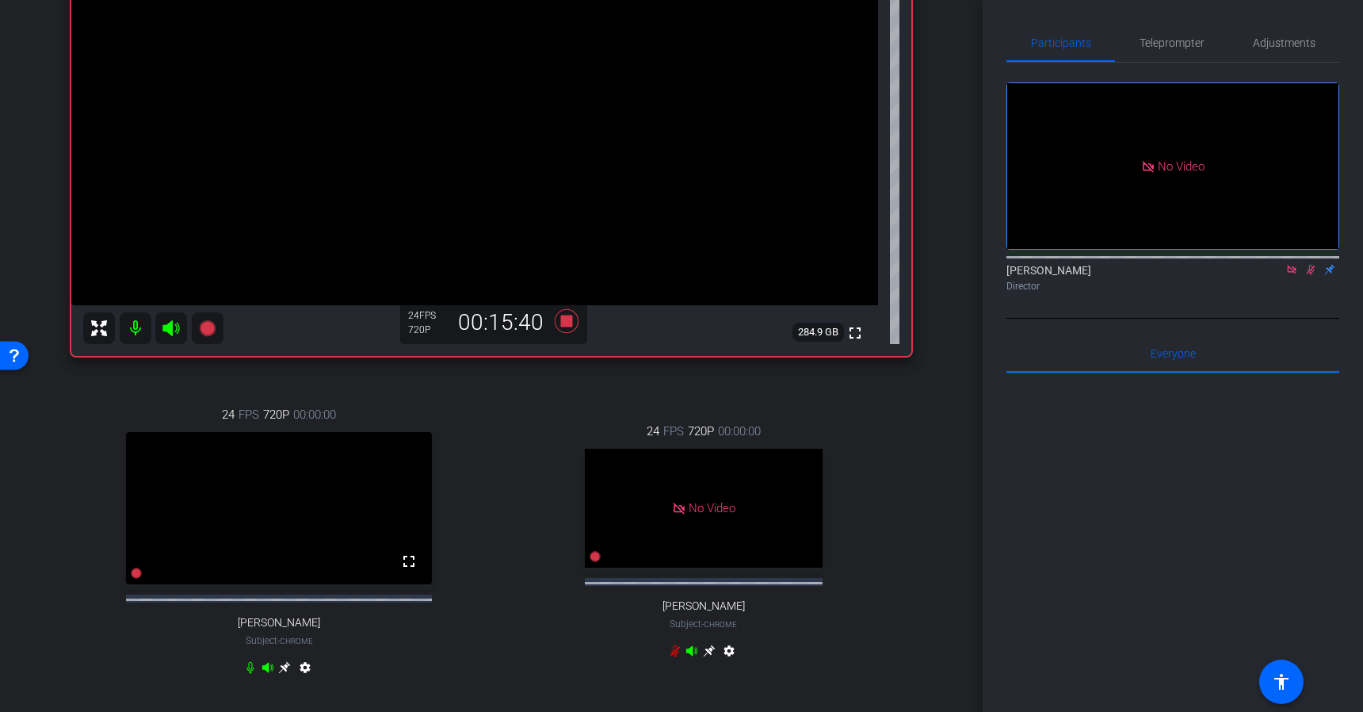
click at [1308, 275] on icon at bounding box center [1311, 270] width 9 height 10
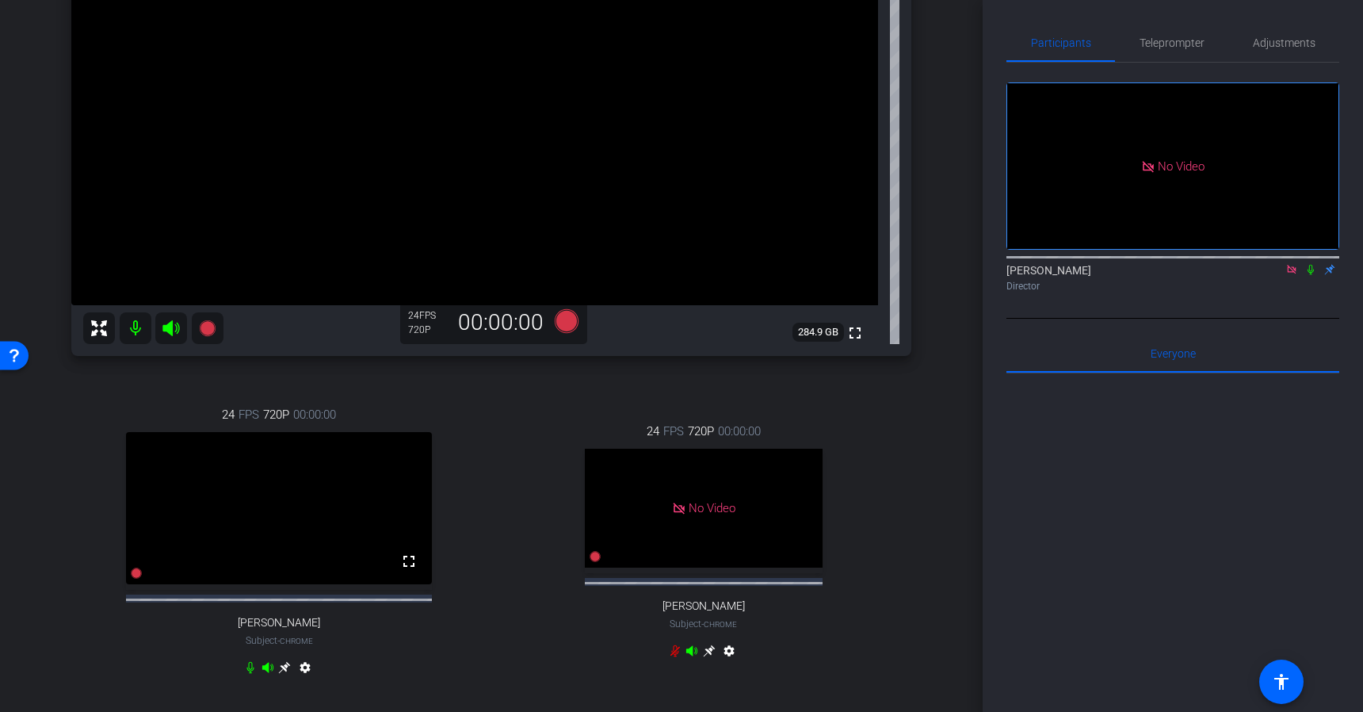
click at [1292, 275] on icon at bounding box center [1292, 269] width 13 height 11
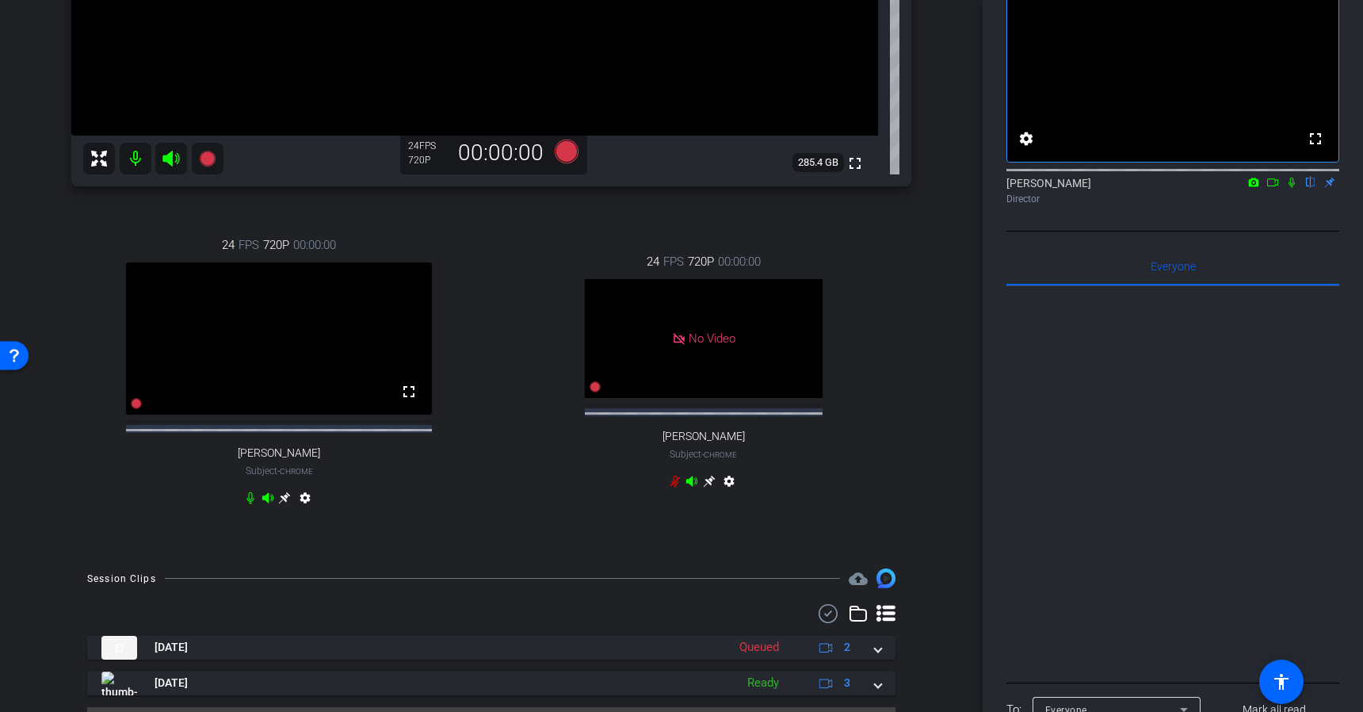
scroll to position [487, 0]
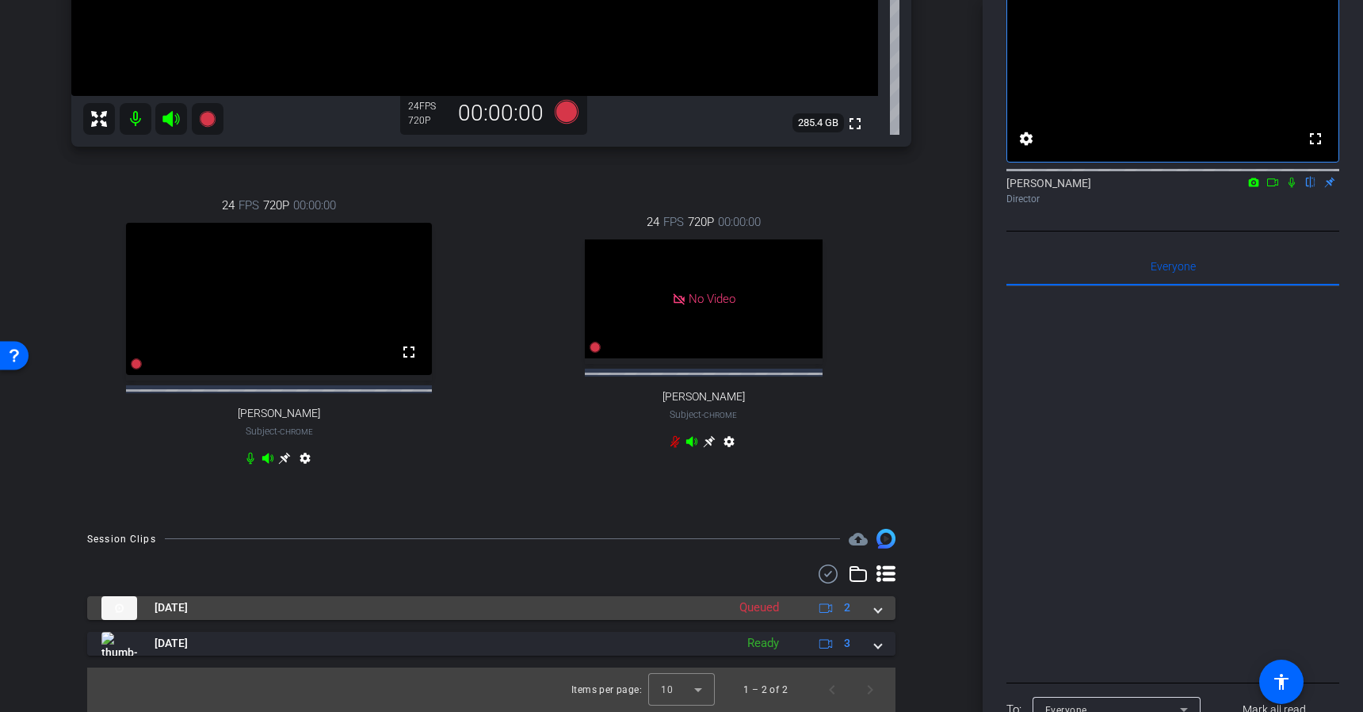
click at [885, 613] on mat-expansion-panel-header "[DATE] Queued 2" at bounding box center [491, 608] width 809 height 24
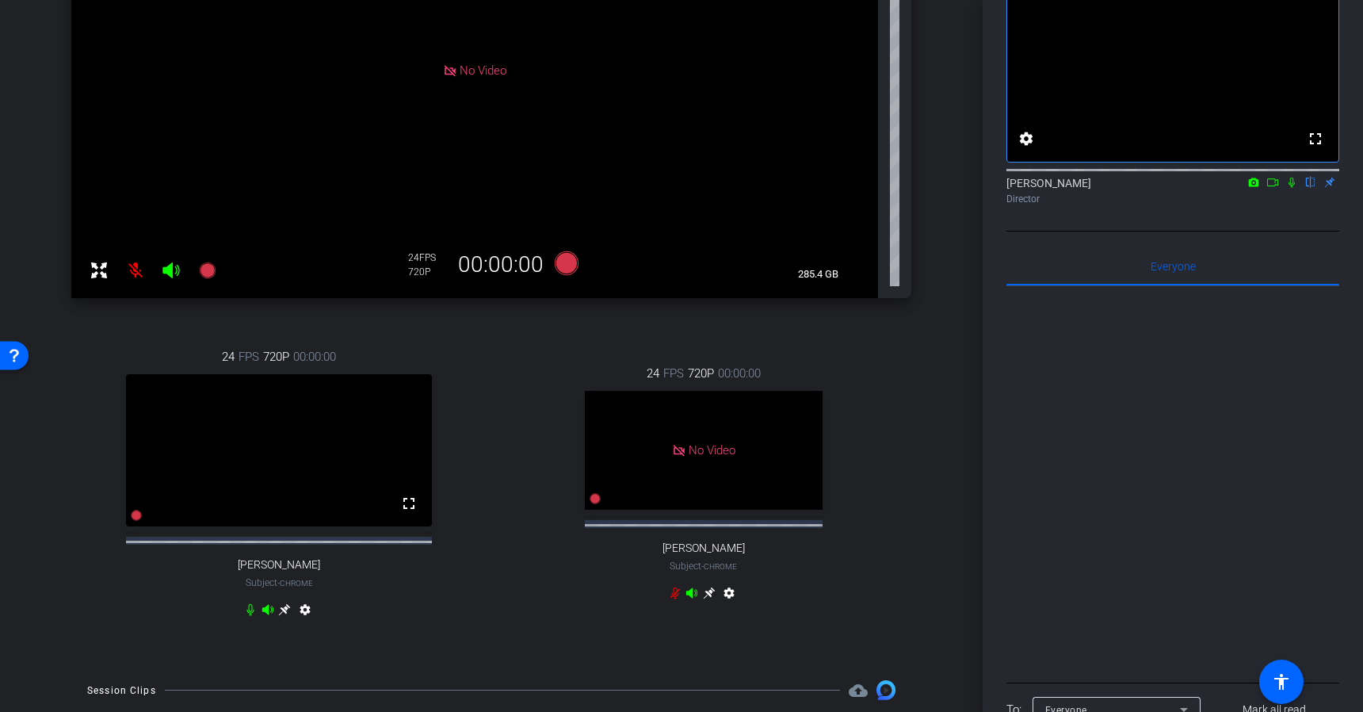
scroll to position [354, 0]
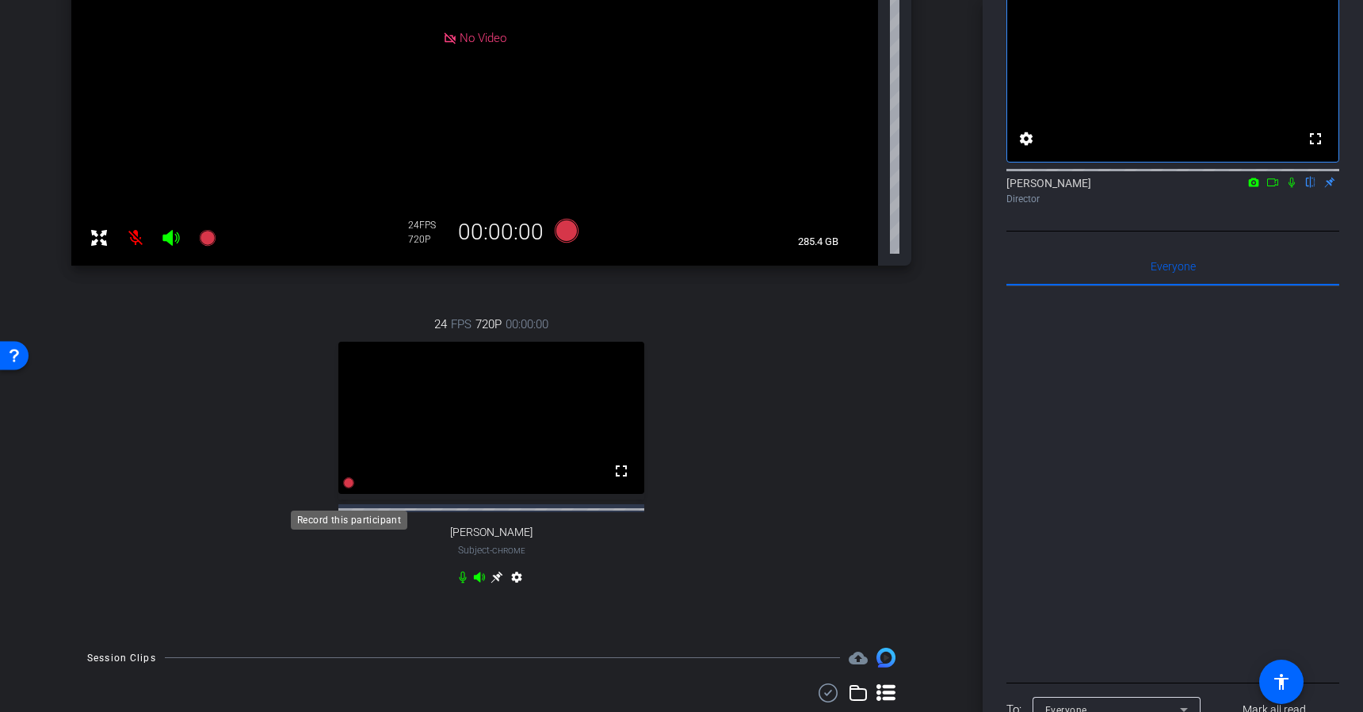
click at [350, 489] on icon at bounding box center [348, 483] width 11 height 11
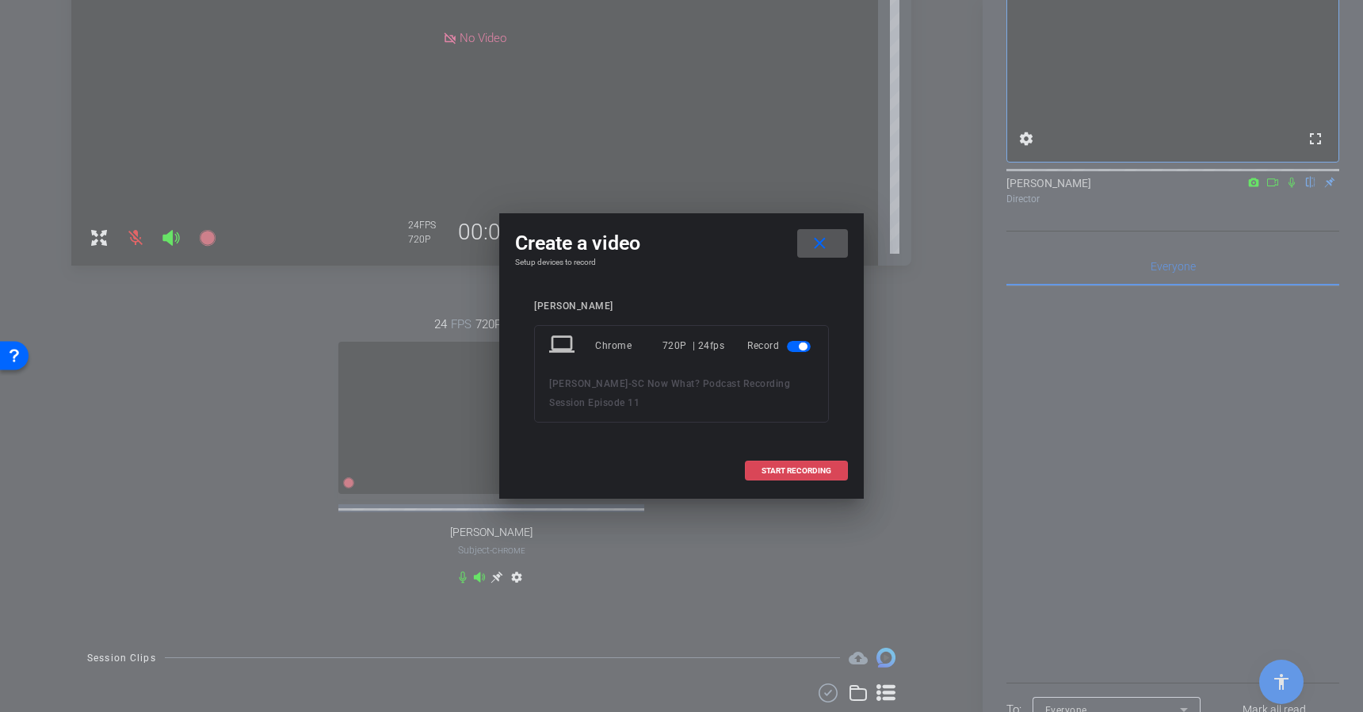
click at [812, 467] on span "START RECORDING" at bounding box center [797, 471] width 70 height 8
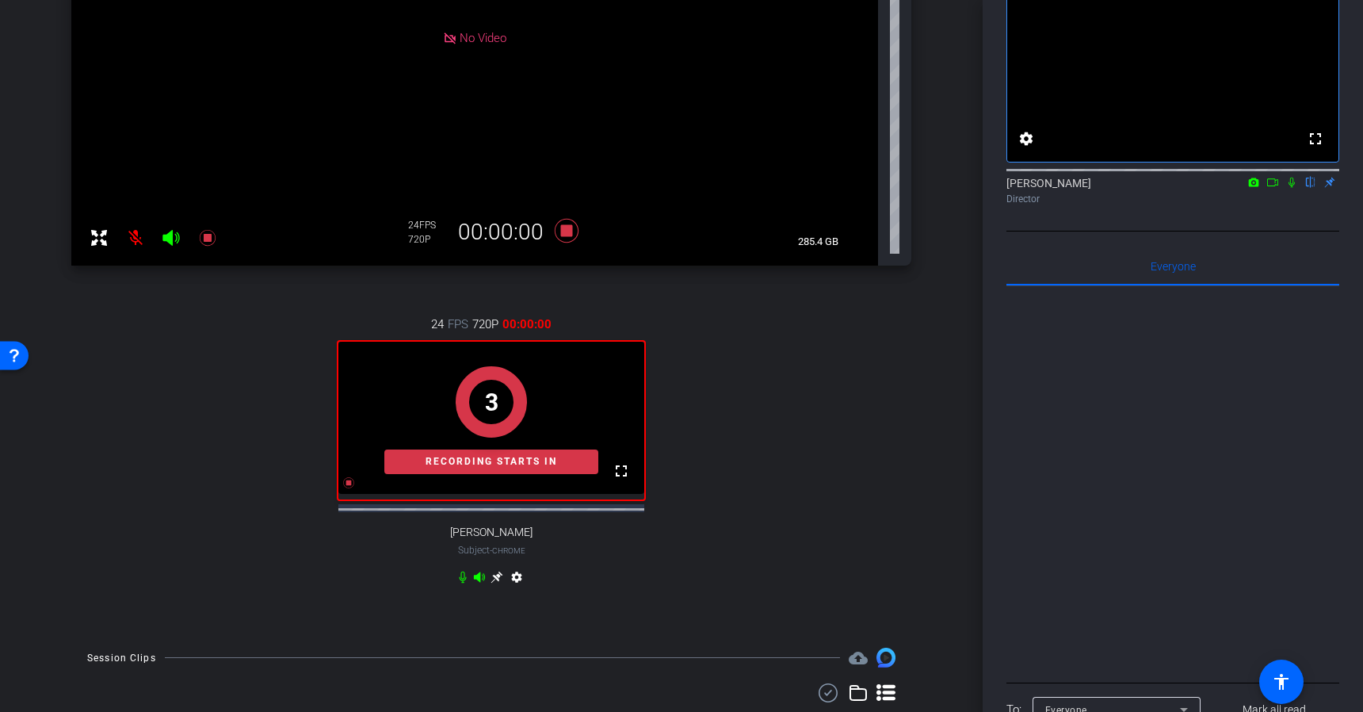
click at [1294, 188] on icon at bounding box center [1292, 182] width 13 height 11
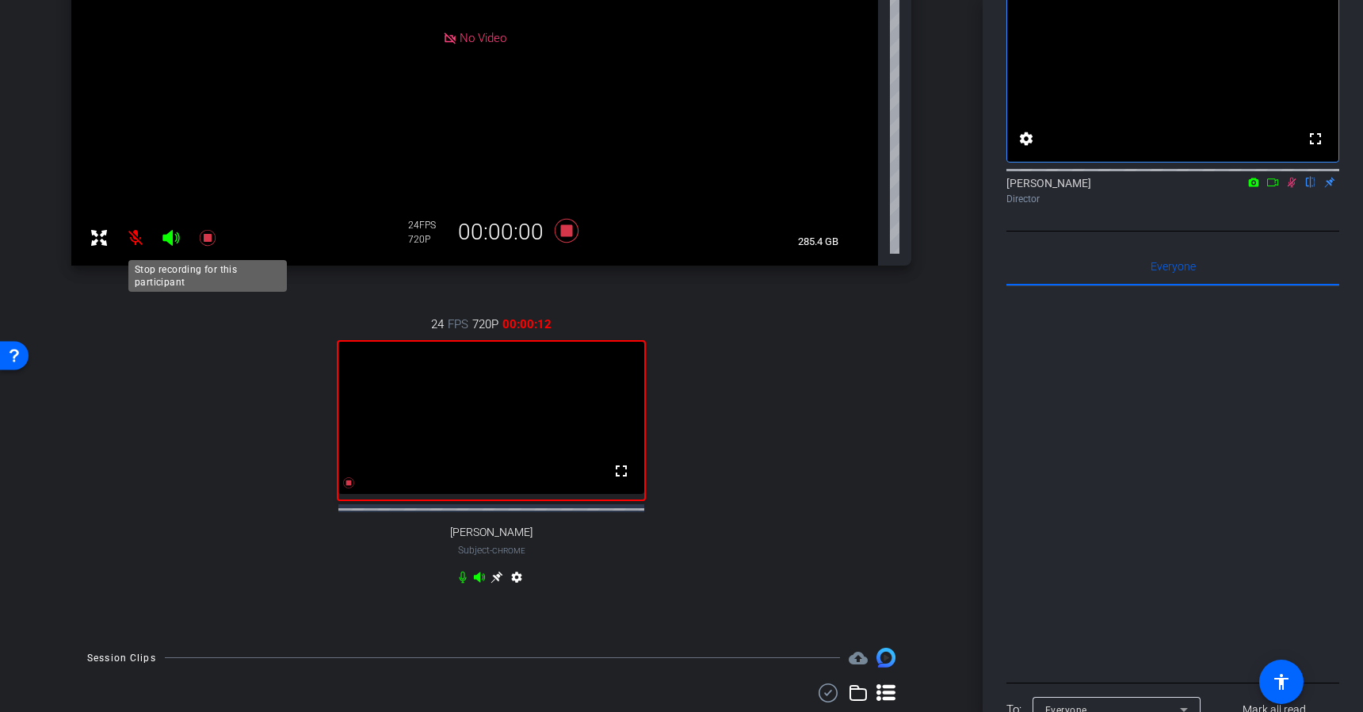
click at [208, 239] on icon at bounding box center [207, 237] width 16 height 16
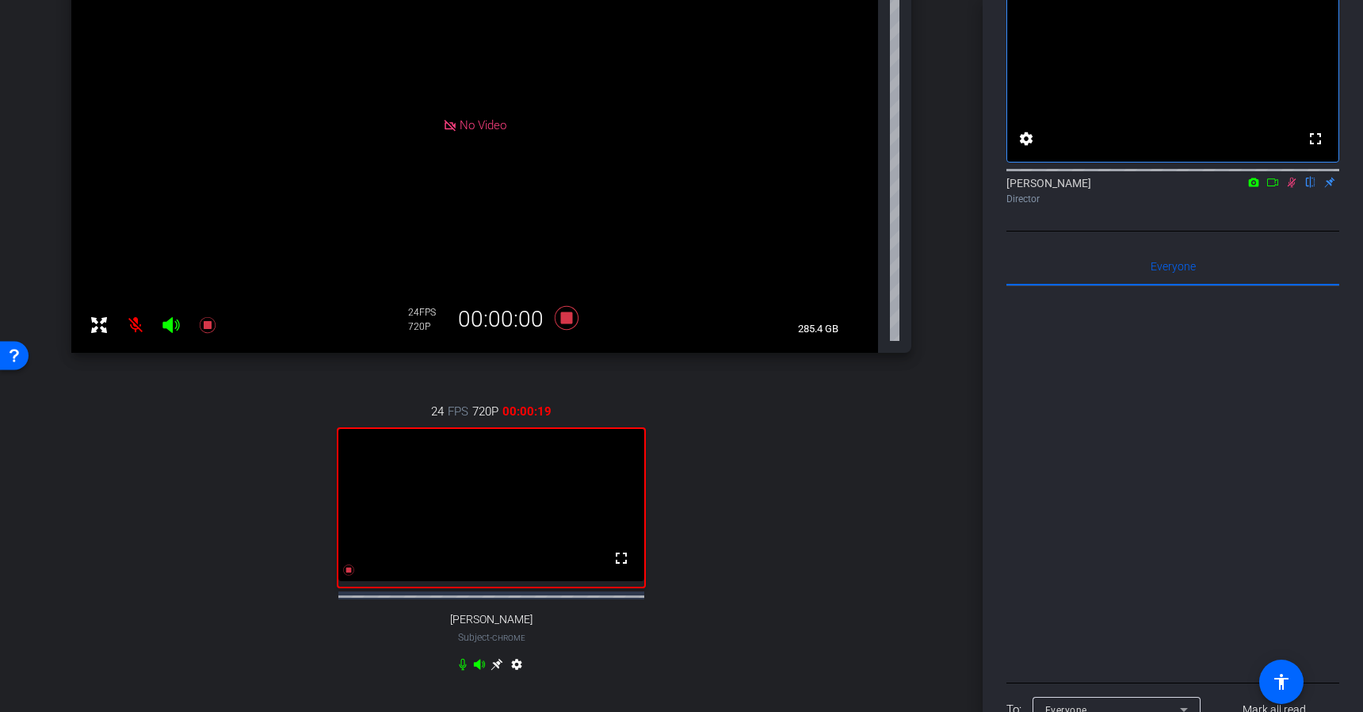
scroll to position [266, 0]
click at [568, 321] on icon at bounding box center [567, 318] width 24 height 24
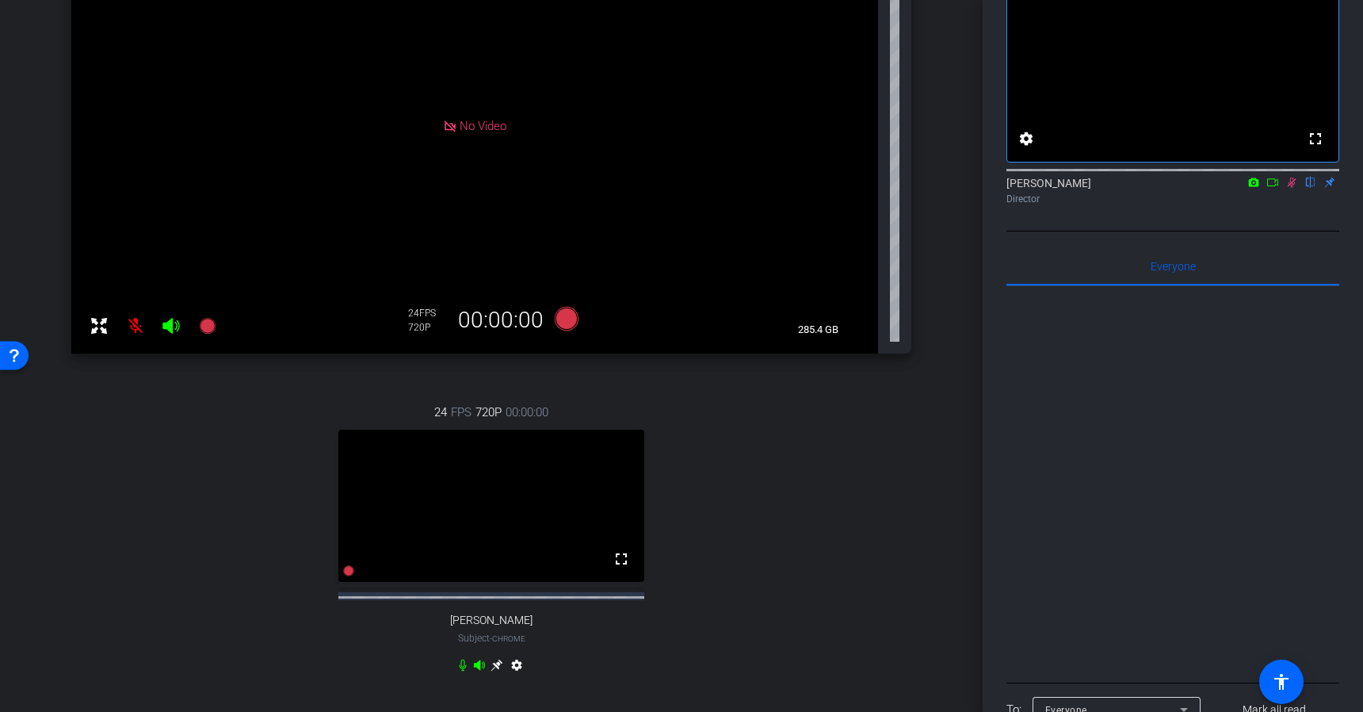
click at [1294, 188] on icon at bounding box center [1292, 182] width 13 height 11
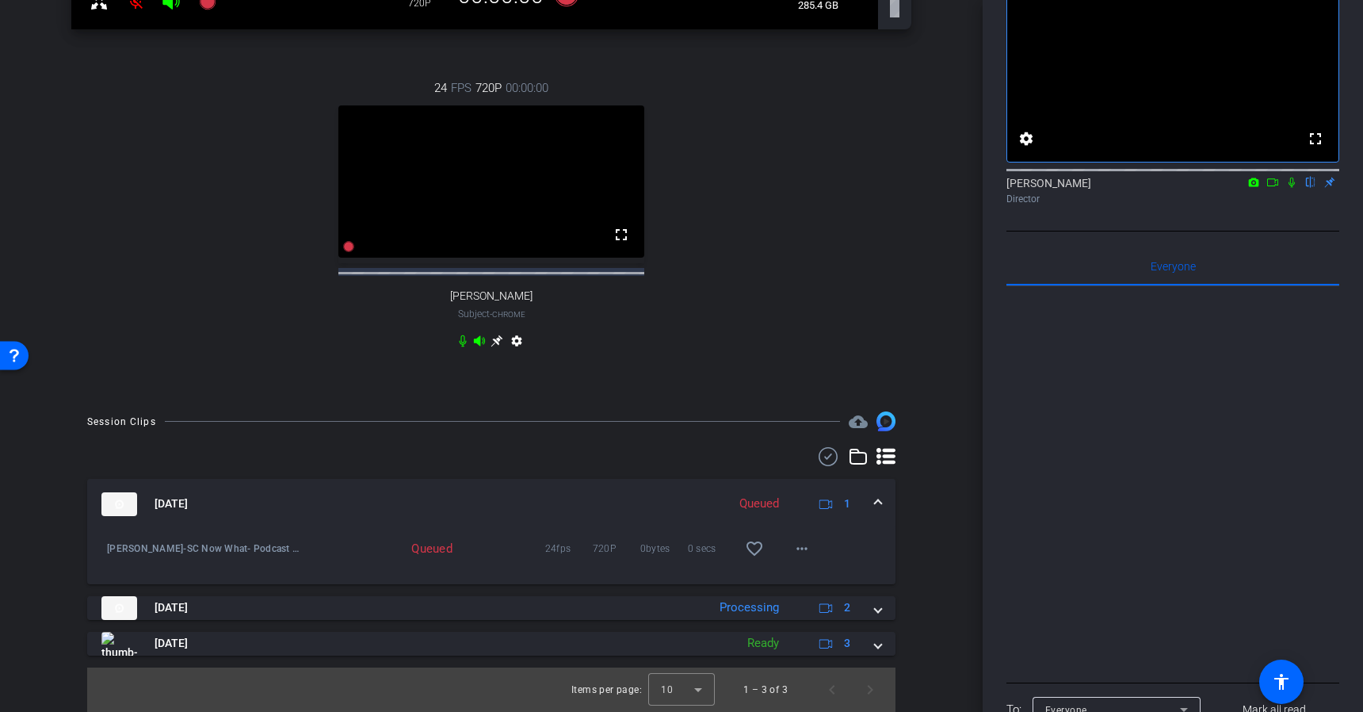
scroll to position [593, 0]
click at [1294, 188] on icon at bounding box center [1292, 182] width 13 height 11
click at [1269, 188] on icon at bounding box center [1273, 182] width 13 height 11
click at [875, 512] on span at bounding box center [878, 503] width 6 height 17
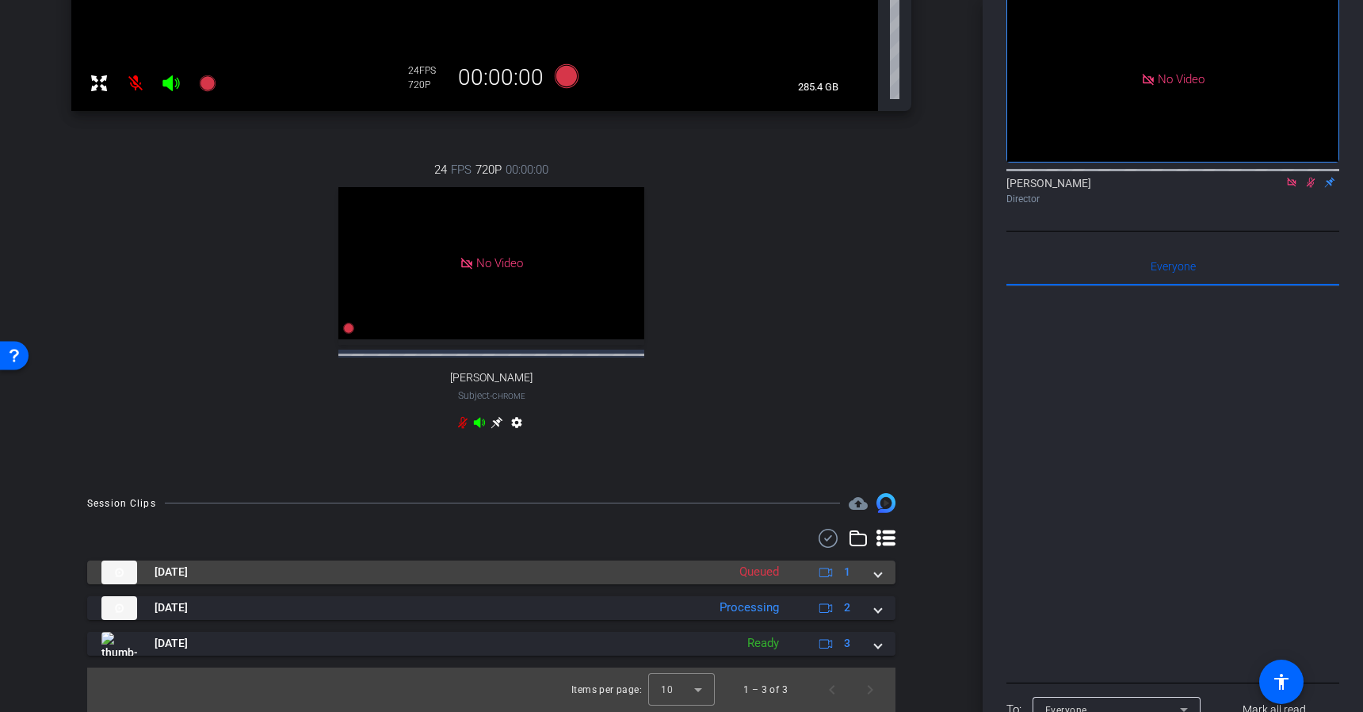
scroll to position [522, 0]
click at [875, 575] on span at bounding box center [878, 572] width 6 height 17
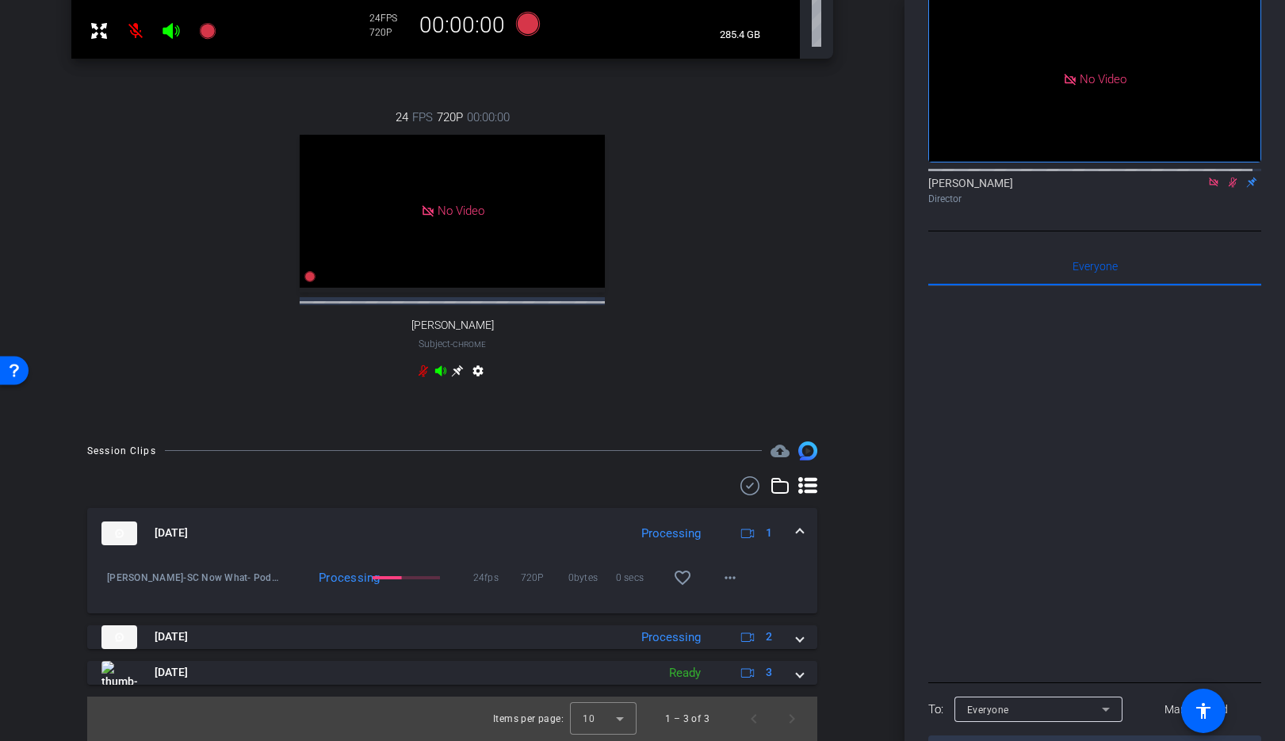
scroll to position [85, 0]
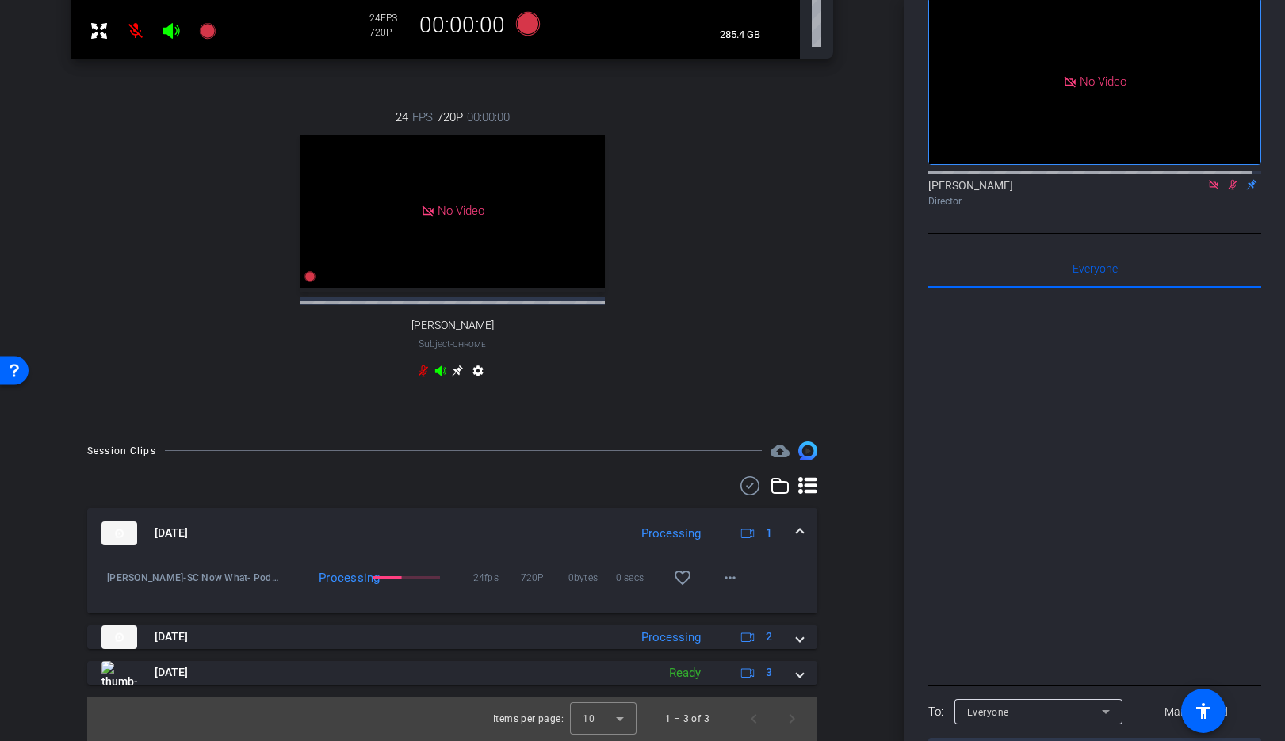
click at [881, 532] on div "arrow_back SC Now What? Podcast Recording Session Episode 11 Back to project Se…" at bounding box center [452, 370] width 904 height 741
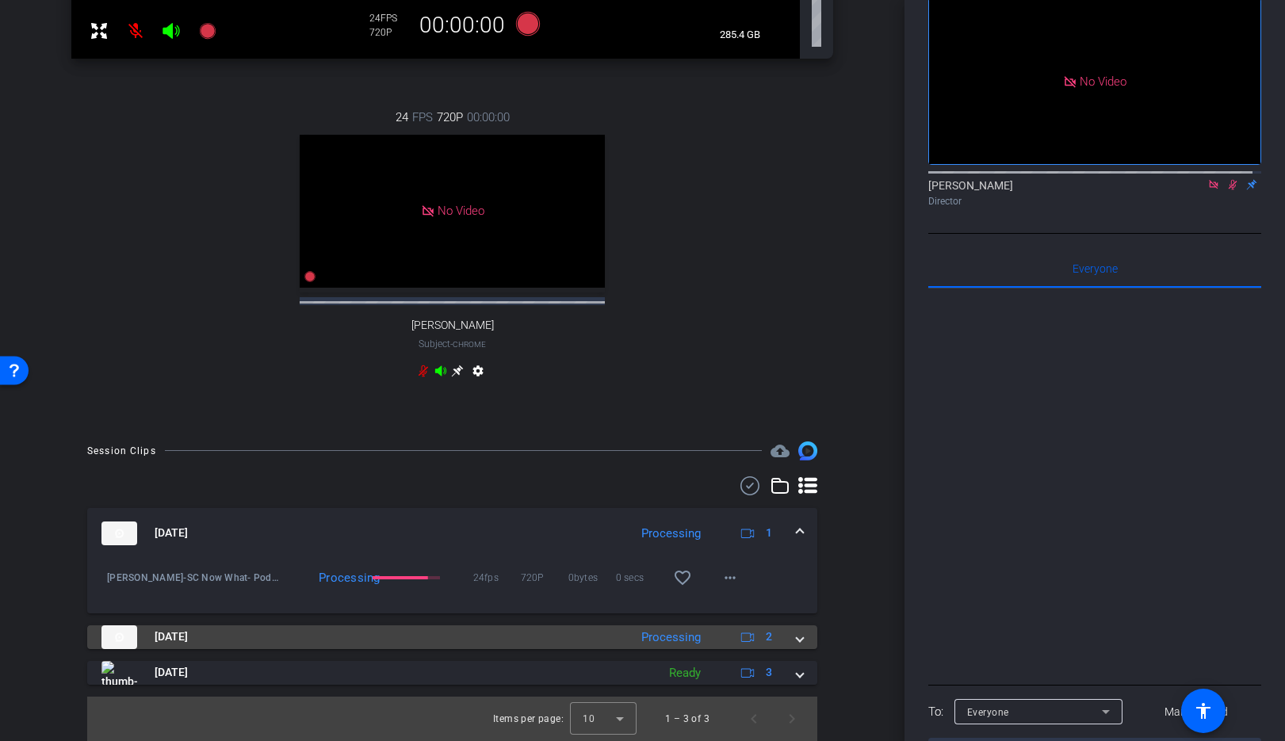
click at [797, 641] on span at bounding box center [800, 637] width 6 height 17
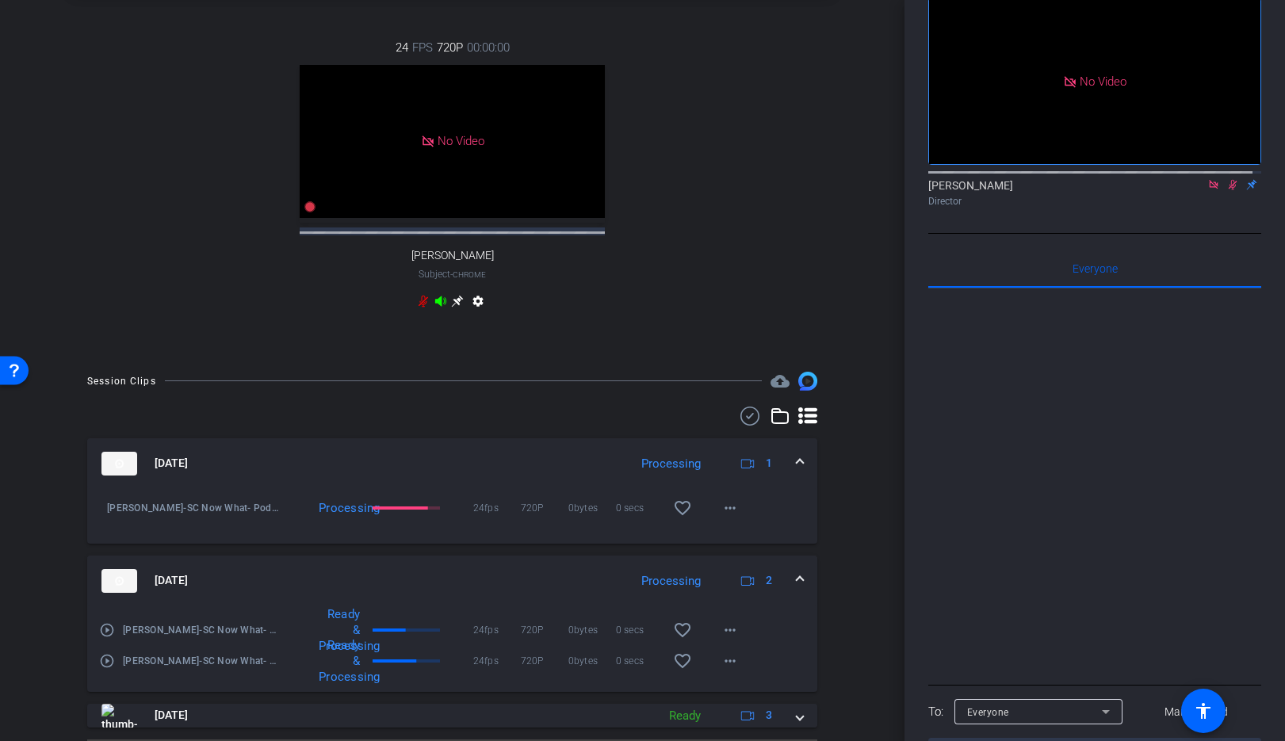
scroll to position [638, 0]
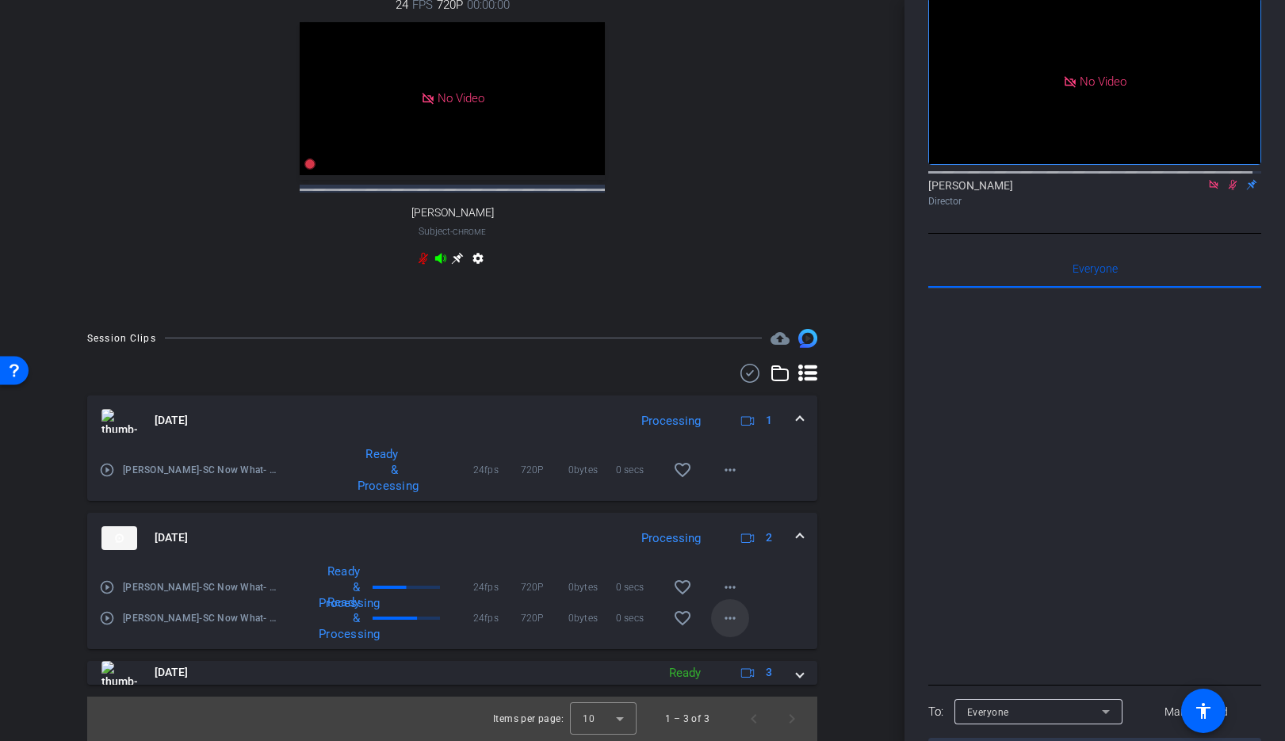
click at [726, 619] on mat-icon "more_horiz" at bounding box center [730, 618] width 19 height 19
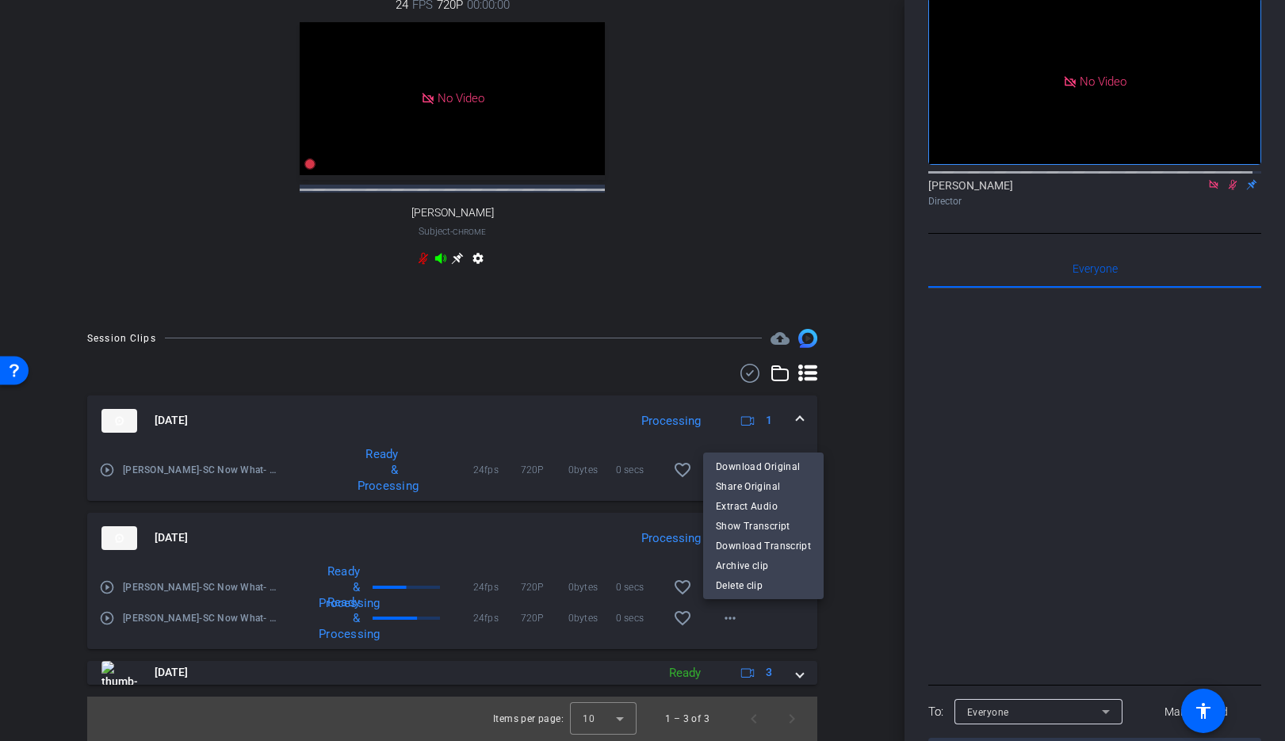
click at [847, 637] on div at bounding box center [642, 370] width 1285 height 741
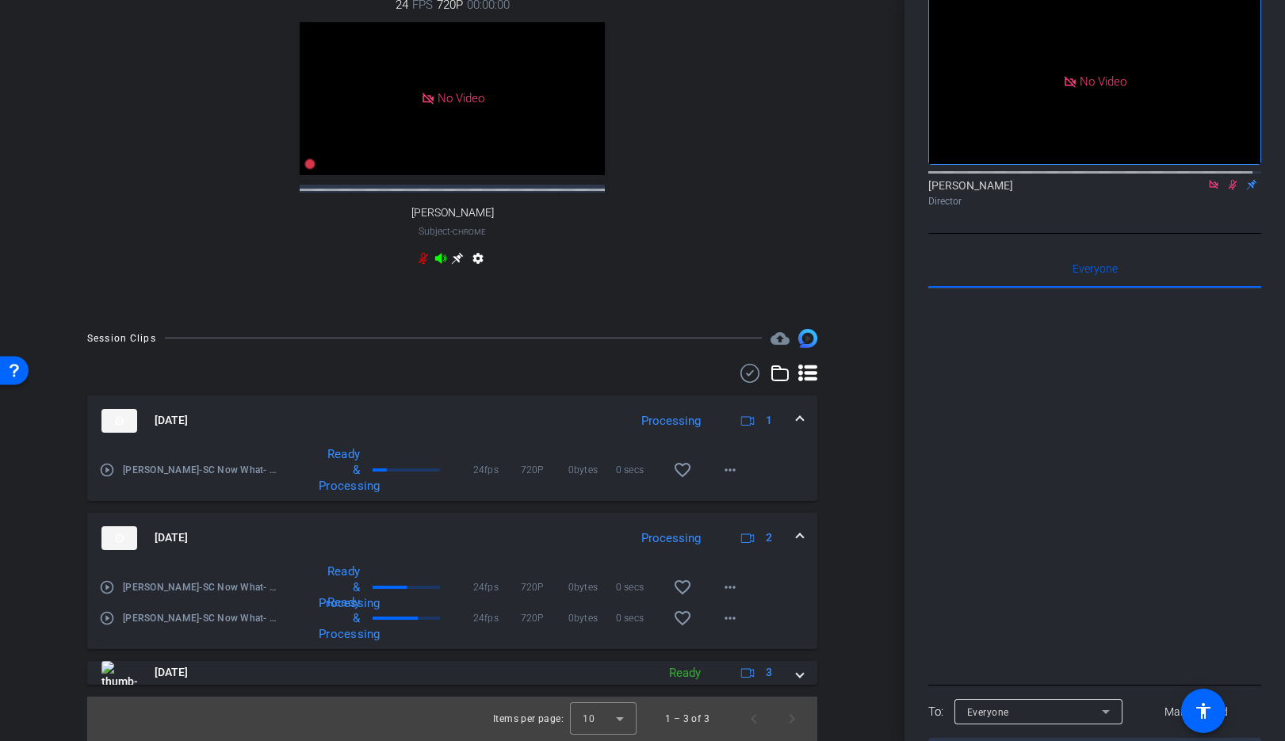
click at [863, 652] on div "arrow_back SC Now What? Podcast Recording Session Episode 11 Back to project Se…" at bounding box center [452, 370] width 904 height 741
click at [721, 590] on mat-icon "more_horiz" at bounding box center [730, 587] width 19 height 19
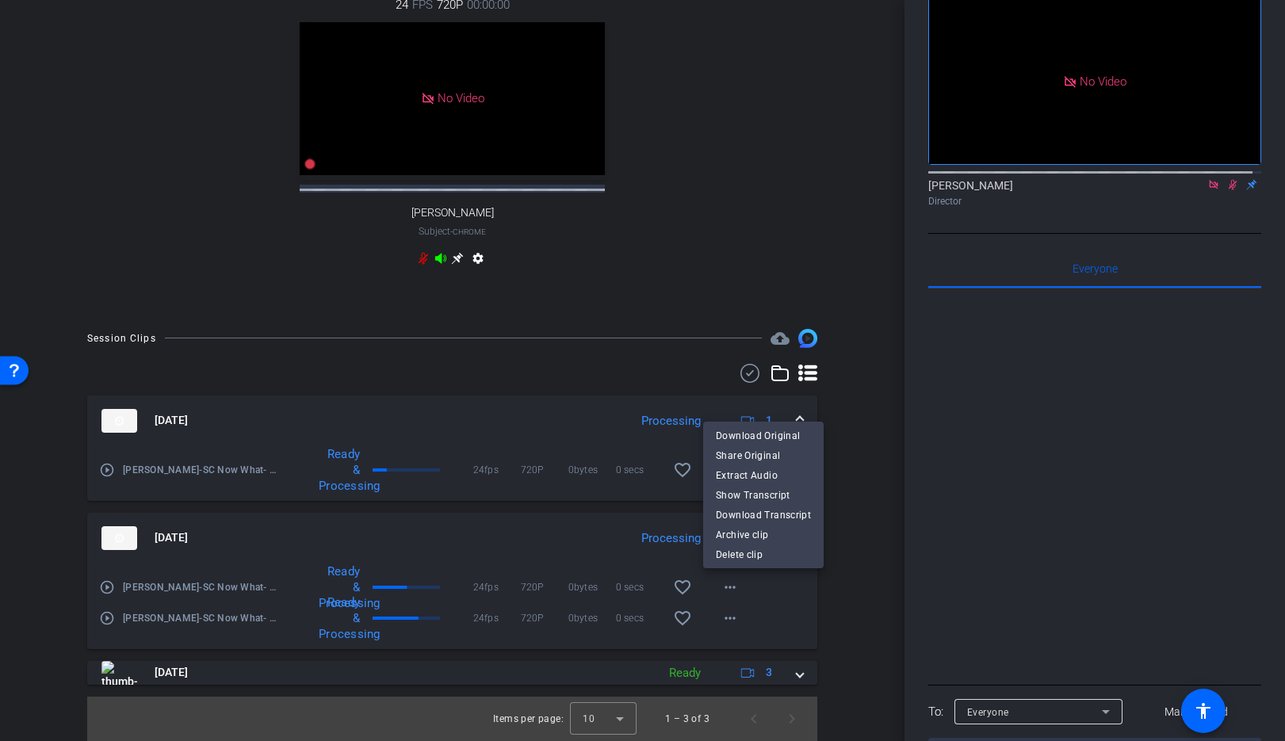
click at [839, 640] on div at bounding box center [642, 370] width 1285 height 741
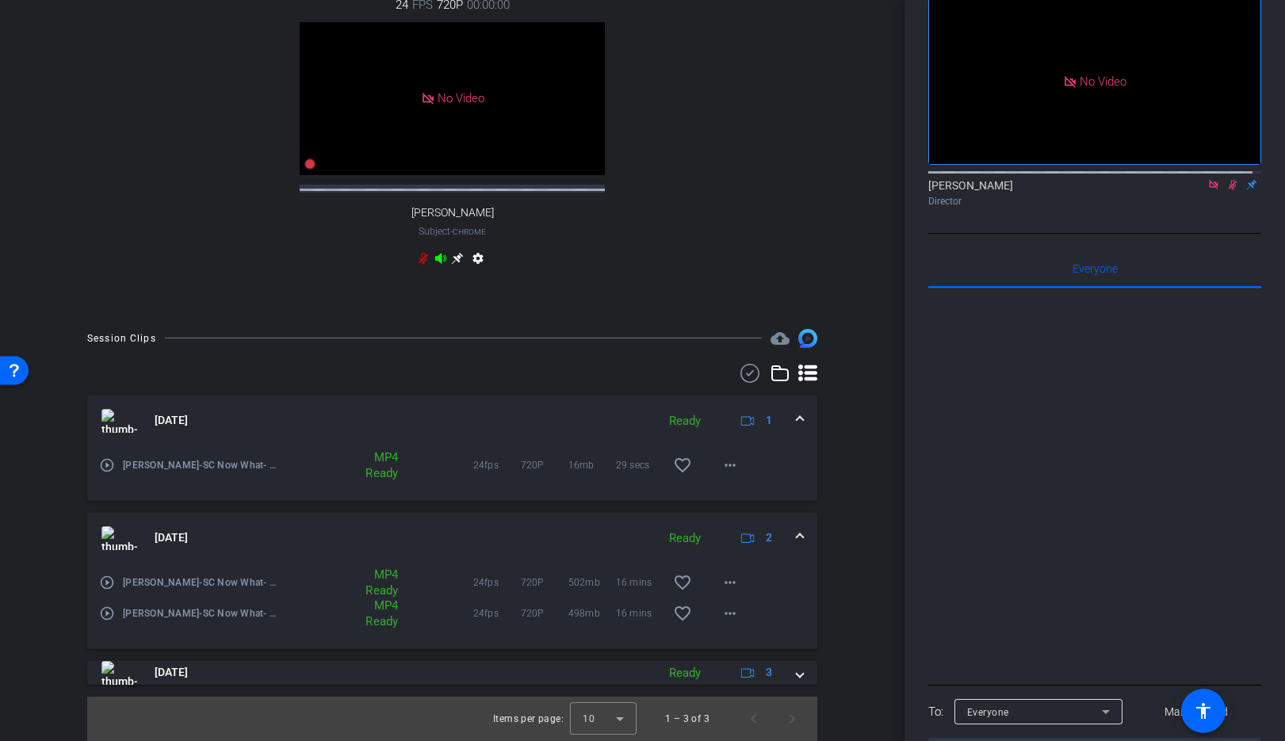
scroll to position [85, 0]
